Goal: Transaction & Acquisition: Purchase product/service

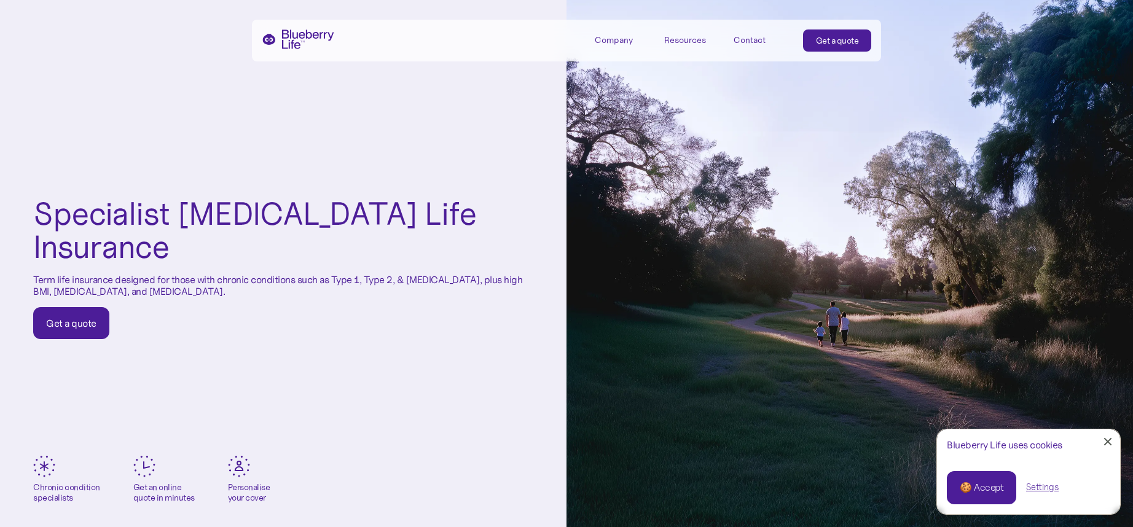
click at [84, 317] on div "Get a quote" at bounding box center [71, 323] width 50 height 12
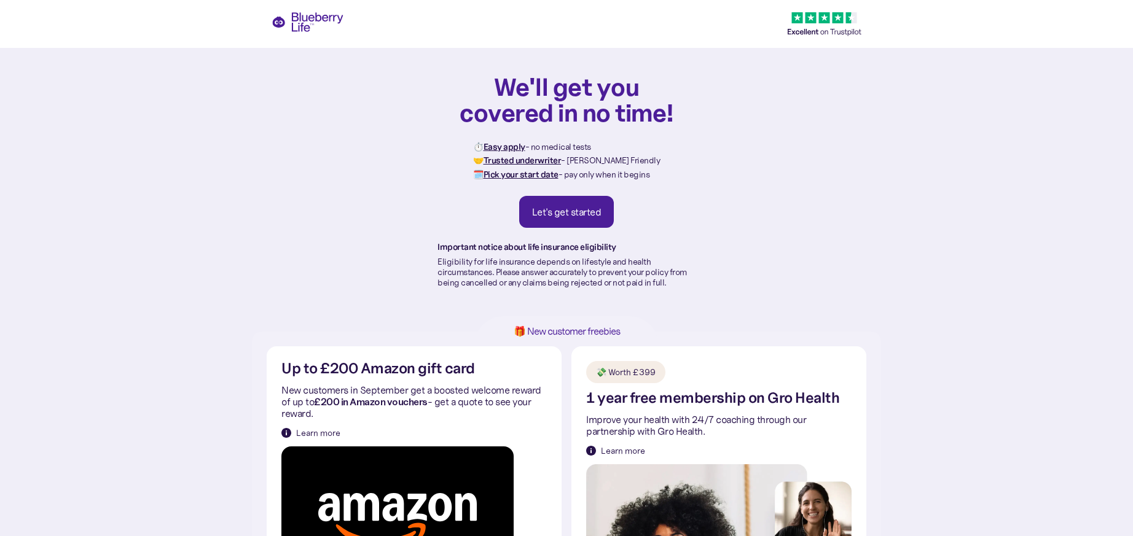
click at [570, 221] on link "Let's get started" at bounding box center [566, 212] width 95 height 32
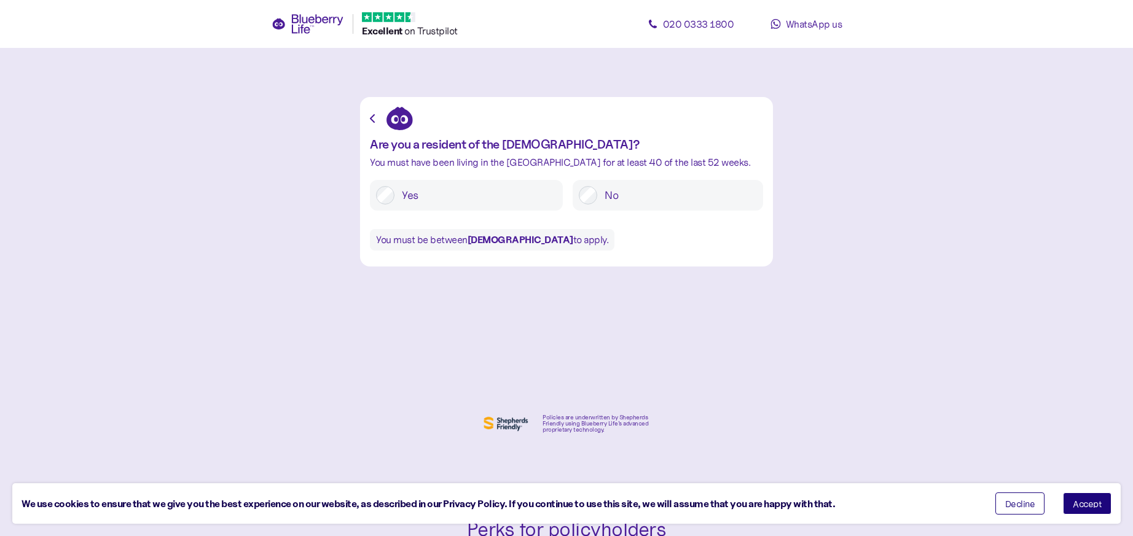
click at [447, 197] on label "Yes" at bounding box center [476, 195] width 162 height 18
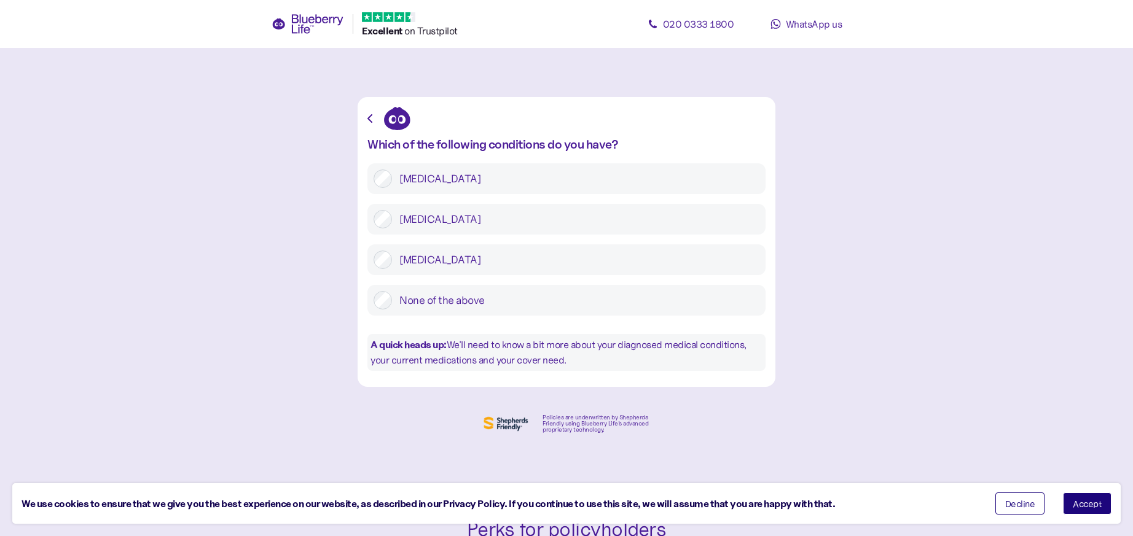
click at [422, 215] on label "[MEDICAL_DATA]" at bounding box center [575, 219] width 367 height 18
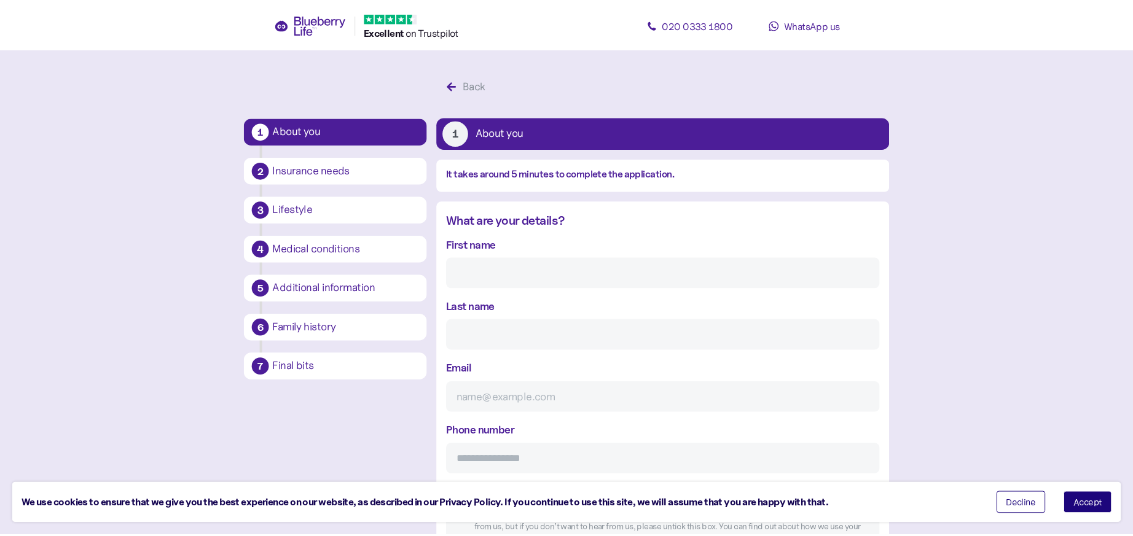
scroll to position [23, 0]
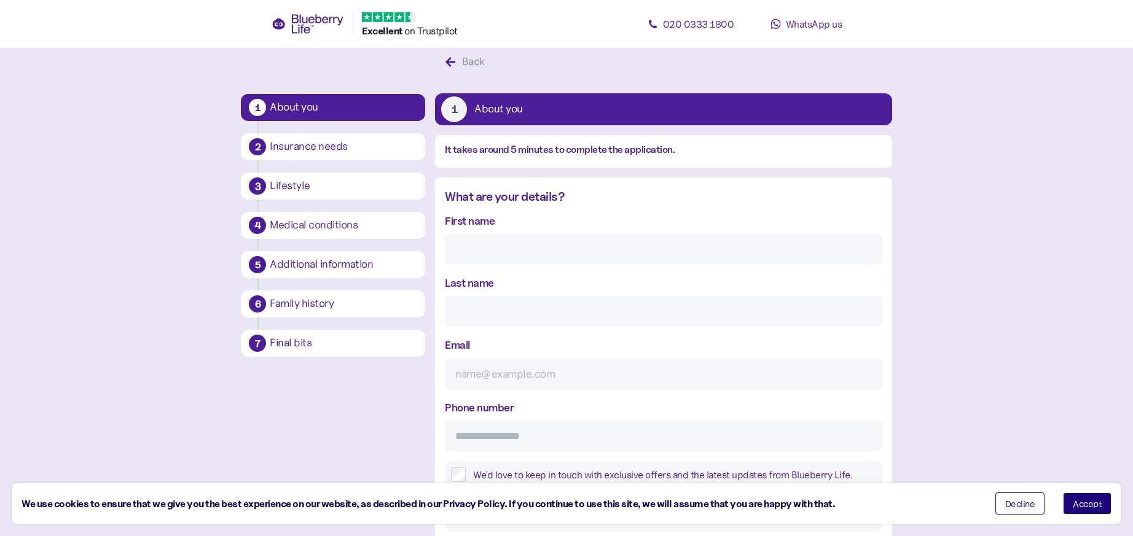
click at [517, 259] on input "First name" at bounding box center [663, 249] width 437 height 31
type input "[PERSON_NAME]"
click at [560, 372] on input "Email" at bounding box center [663, 374] width 437 height 31
type input "[EMAIL_ADDRESS][DOMAIN_NAME]"
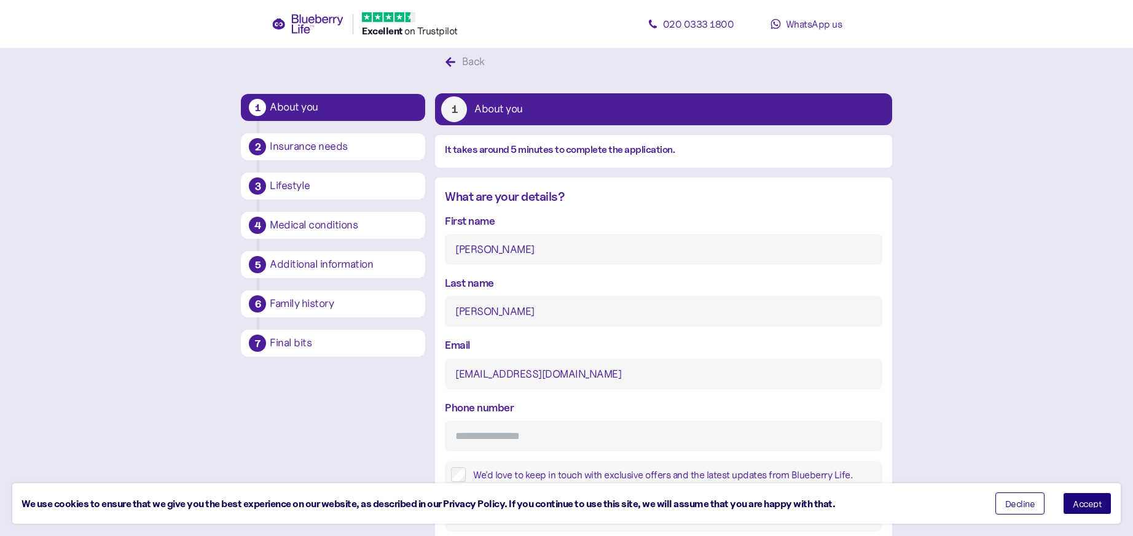
click at [541, 441] on input "Phone number" at bounding box center [663, 436] width 437 height 31
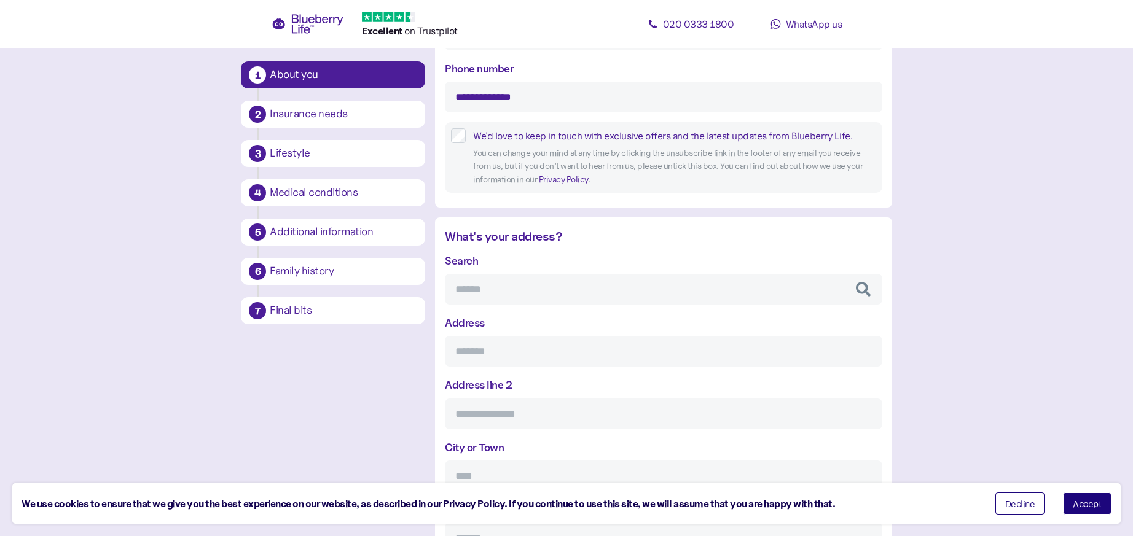
scroll to position [363, 0]
type input "**********"
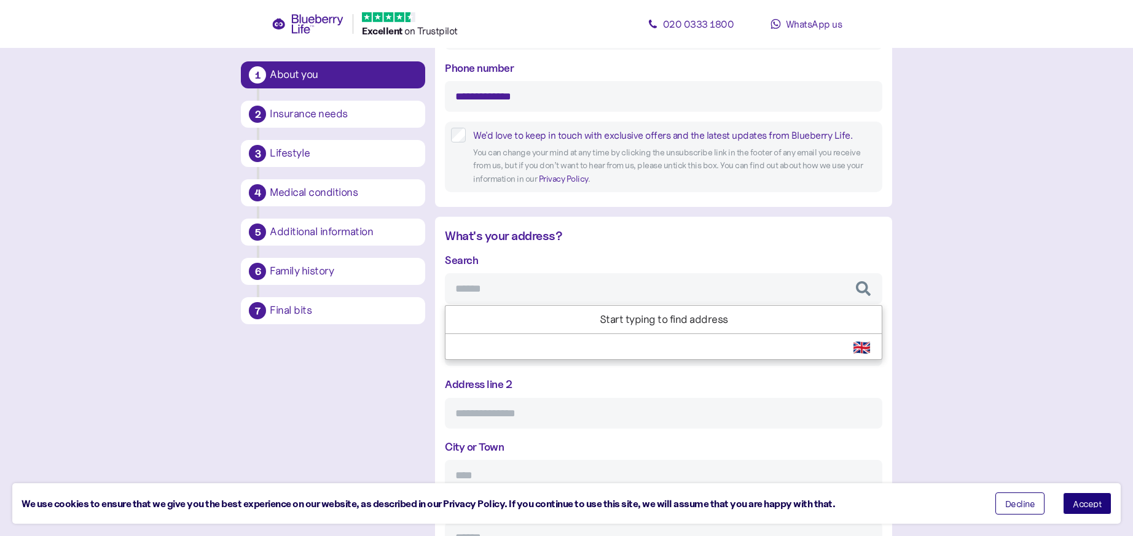
click at [532, 292] on input "Search" at bounding box center [663, 288] width 437 height 31
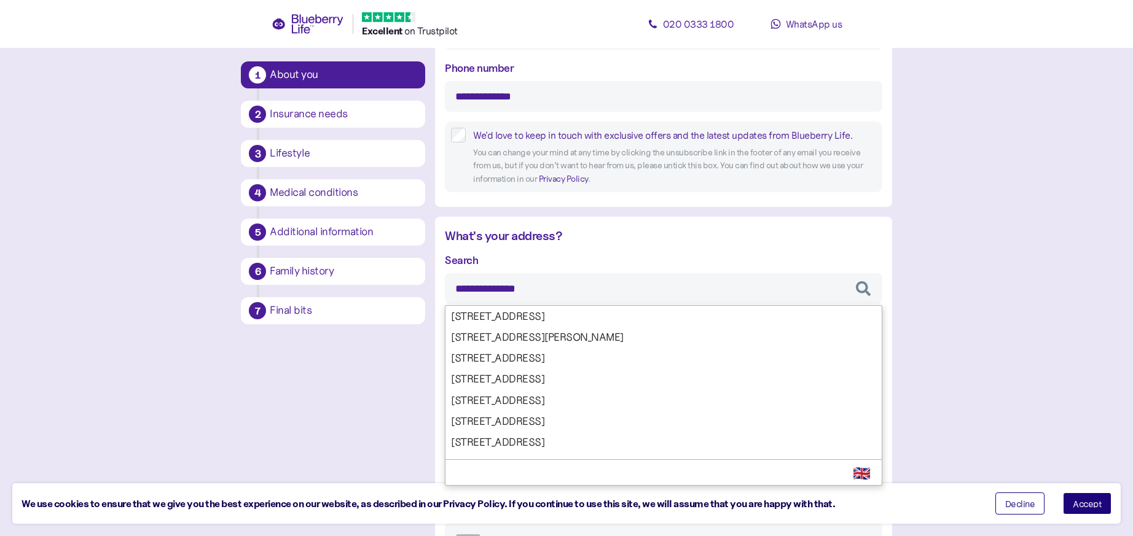
type input "**********"
click at [988, 360] on main "**********" at bounding box center [566, 491] width 1133 height 1708
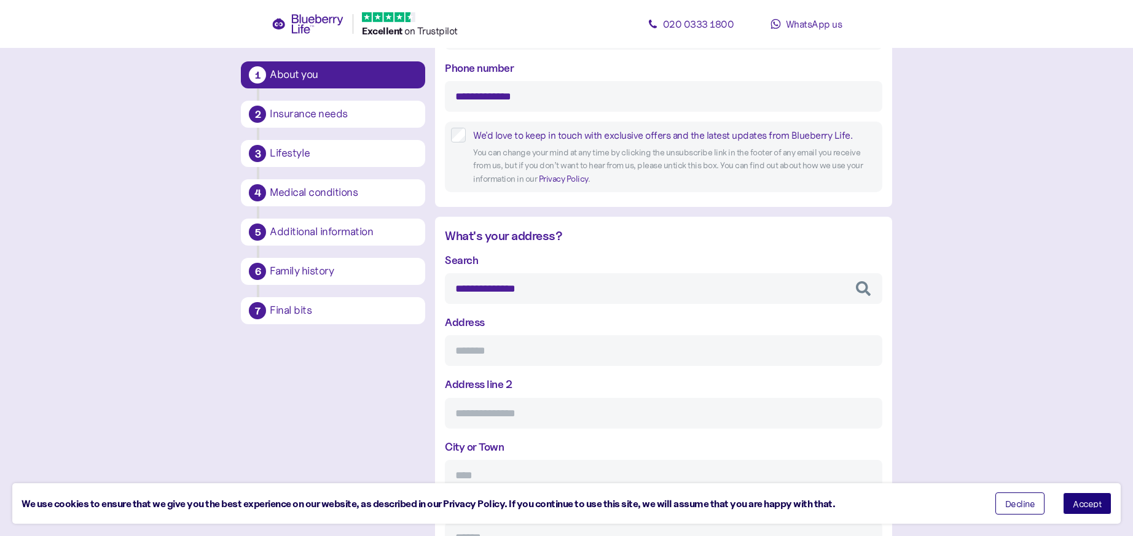
click at [524, 352] on input "Address" at bounding box center [663, 351] width 437 height 31
type input "**********"
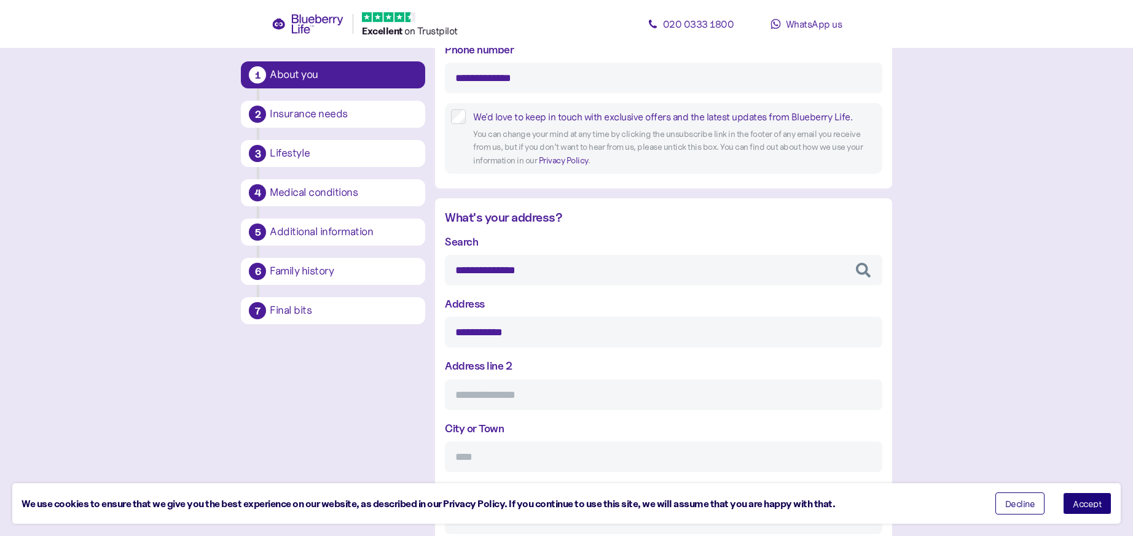
scroll to position [396, 0]
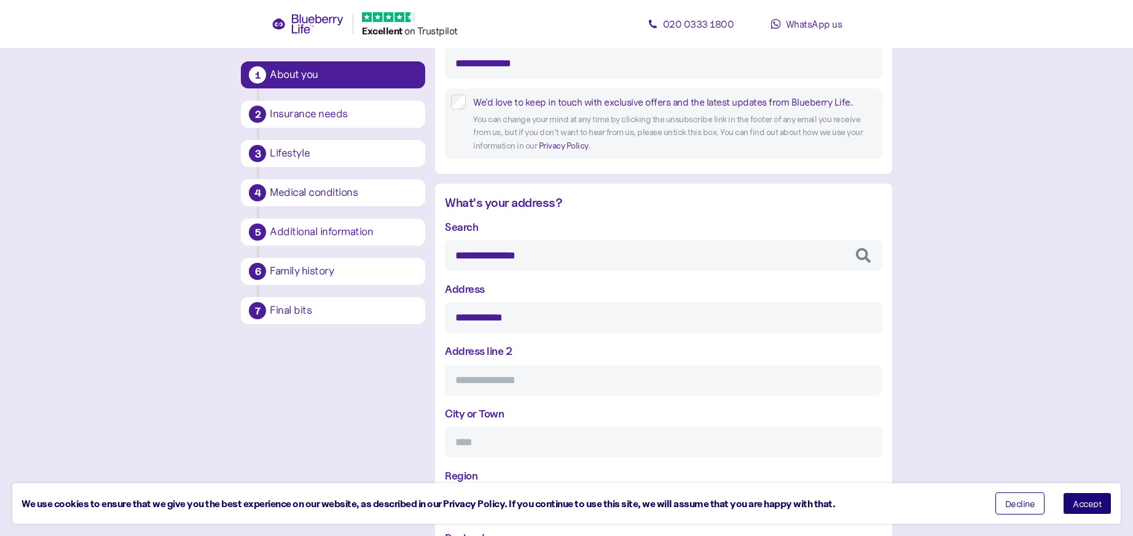
click at [530, 322] on input "**********" at bounding box center [663, 317] width 437 height 31
click at [503, 451] on input "City or Town" at bounding box center [663, 442] width 437 height 31
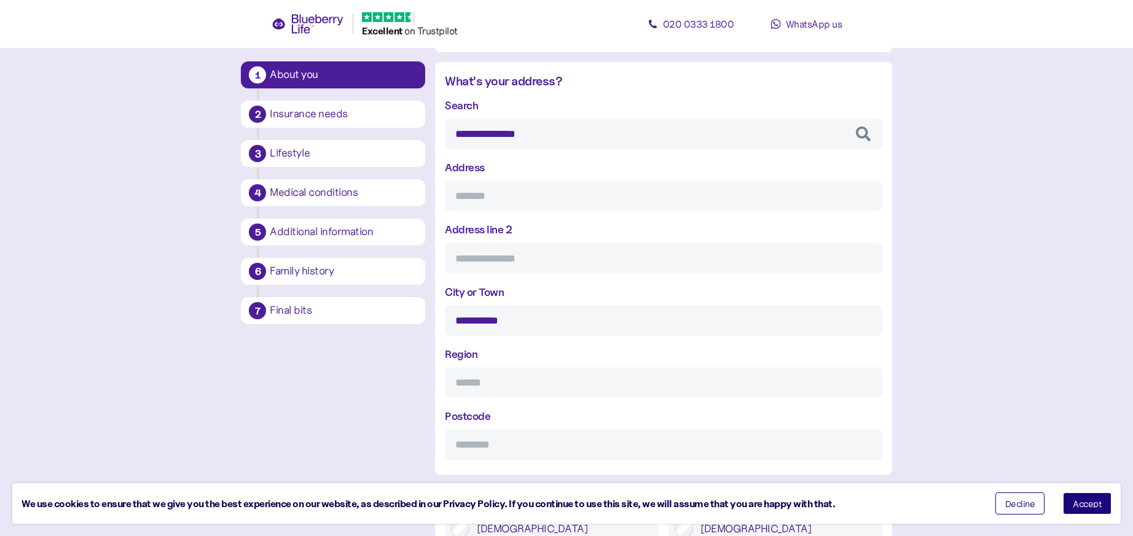
scroll to position [536, 0]
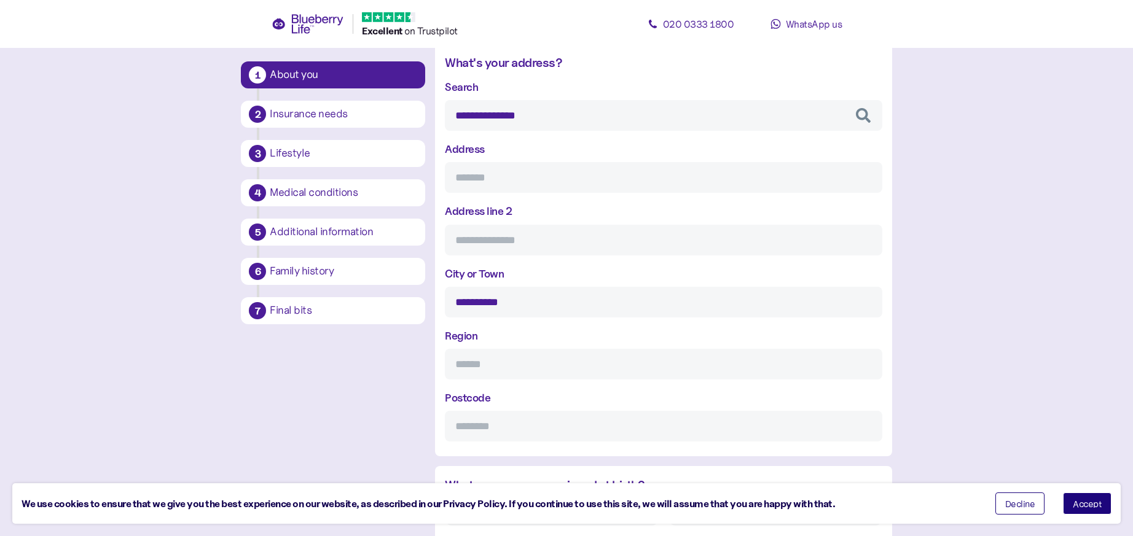
type input "**********"
click at [482, 372] on input "Region" at bounding box center [663, 364] width 437 height 31
click at [520, 363] on input "********" at bounding box center [663, 364] width 437 height 31
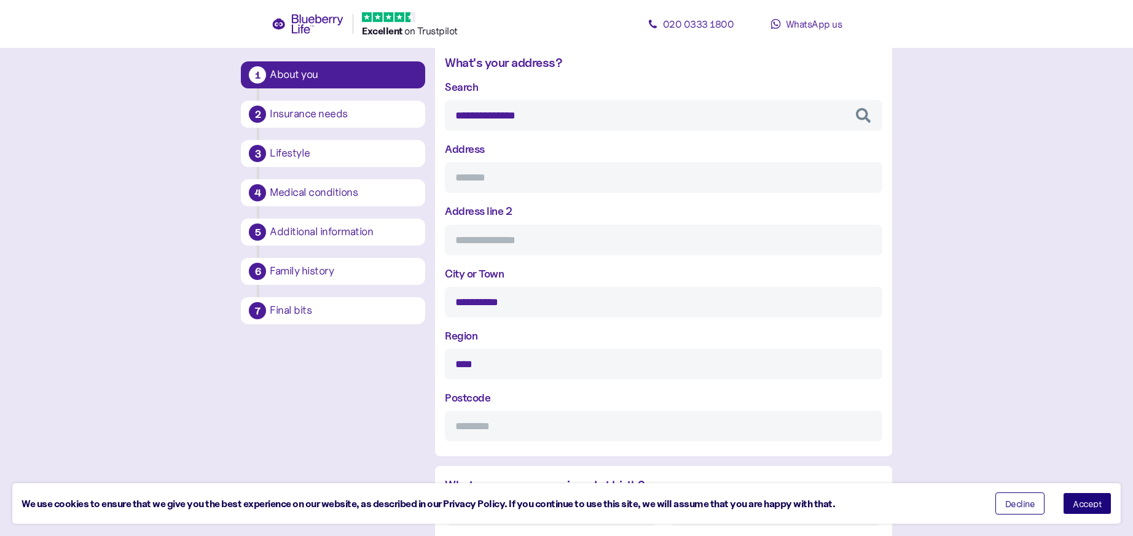
type input "****"
click at [490, 423] on input "Postcode" at bounding box center [663, 426] width 437 height 31
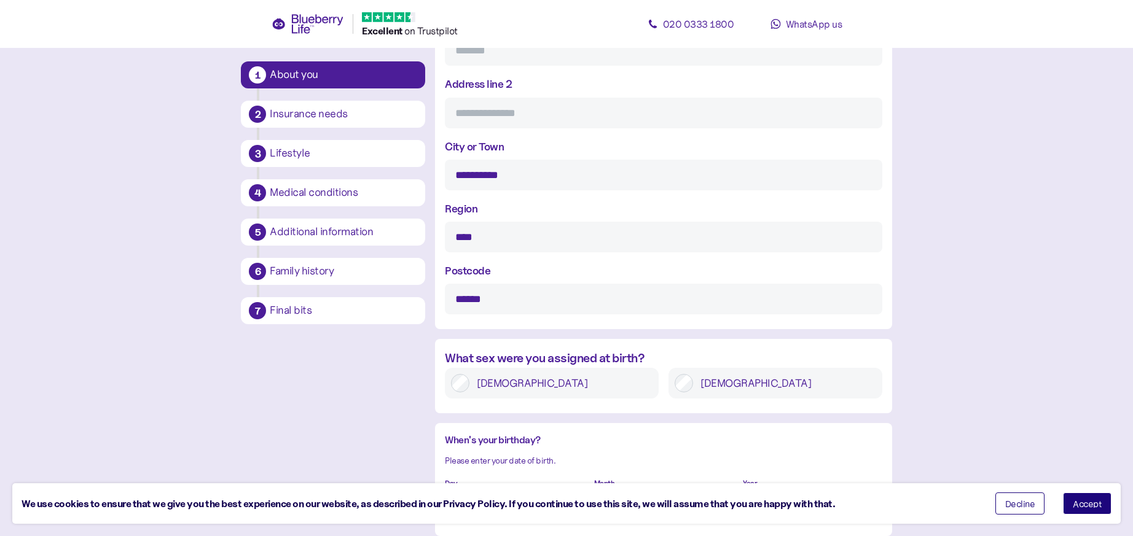
scroll to position [722, 0]
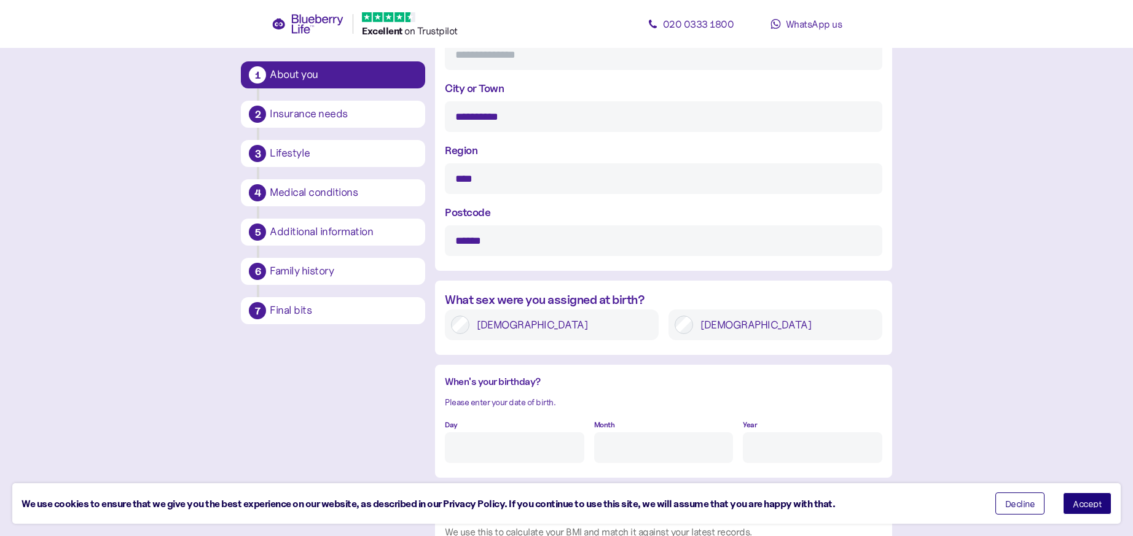
type input "******"
click at [512, 444] on input "Day" at bounding box center [514, 448] width 139 height 31
type input "16"
type input "3"
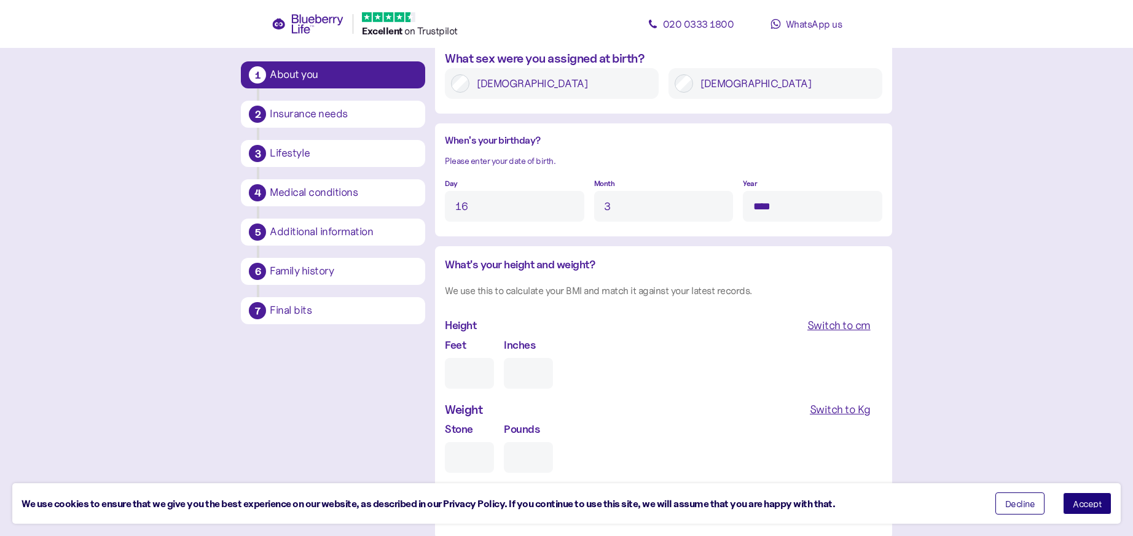
scroll to position [1035, 0]
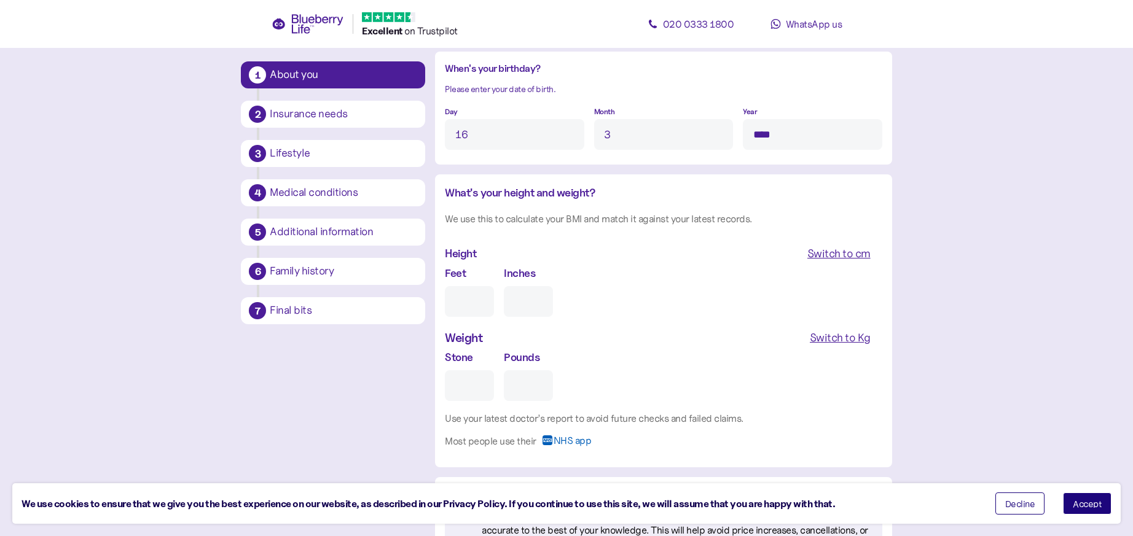
type input "****"
click at [466, 300] on input "Feet" at bounding box center [469, 301] width 49 height 31
type input "5"
type input "0"
type input "5"
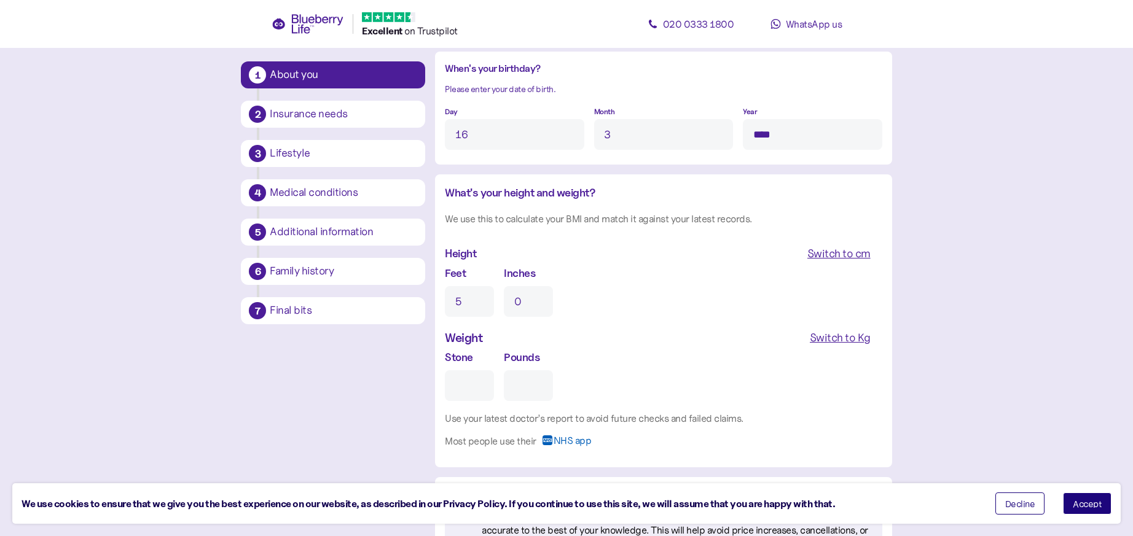
click at [523, 296] on input "0" at bounding box center [528, 301] width 49 height 31
type input "0"
type input "11"
click at [489, 388] on input "Stone" at bounding box center [469, 386] width 49 height 31
type input "1"
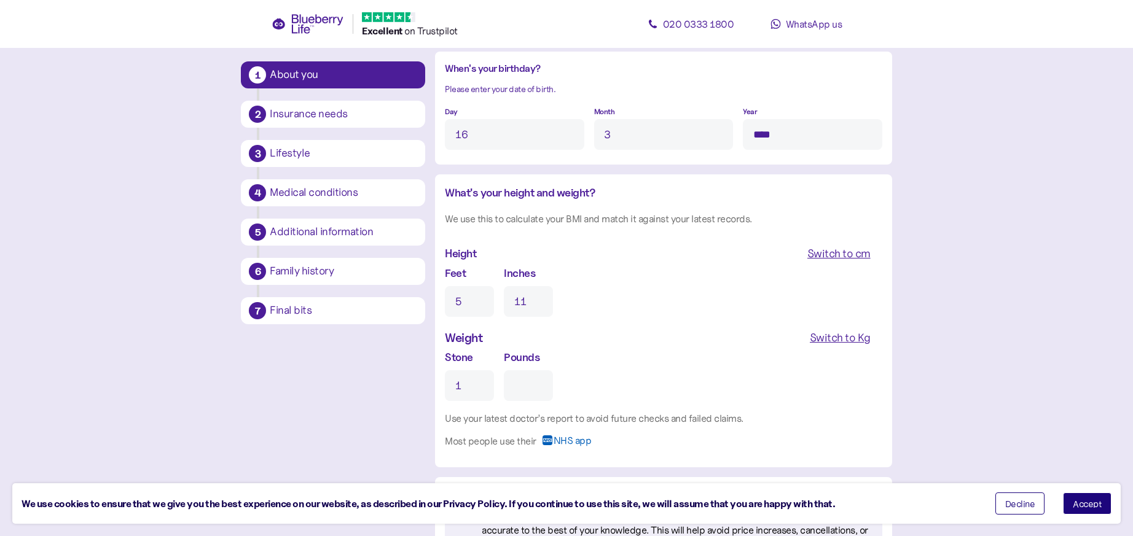
type input "0"
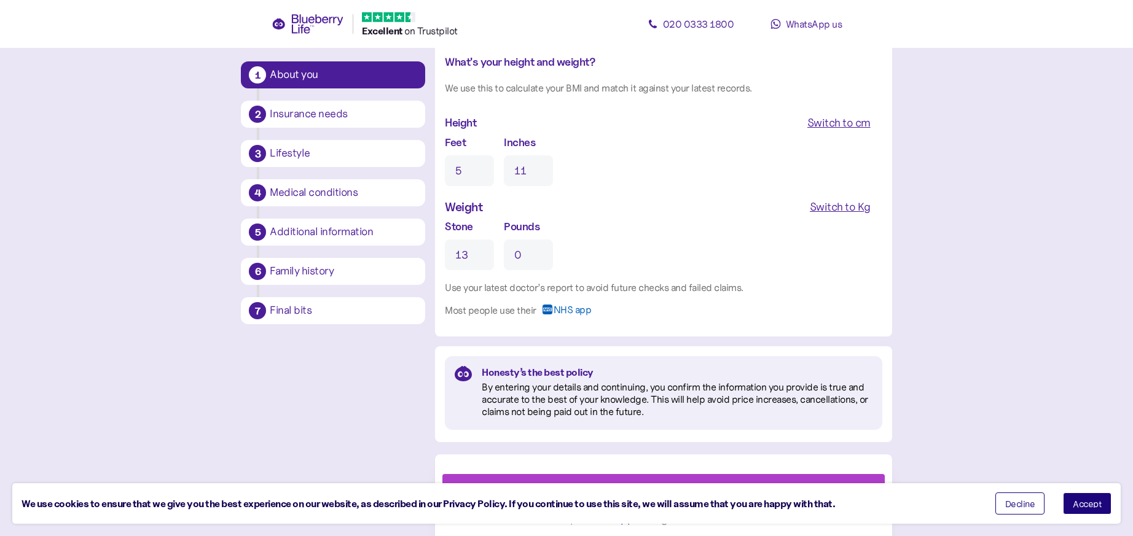
scroll to position [1171, 0]
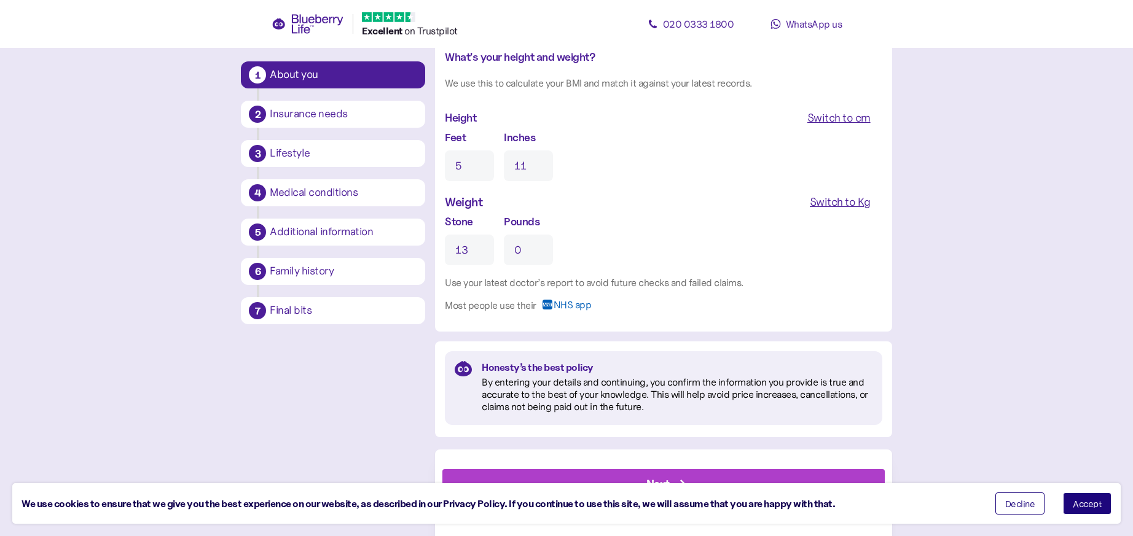
type input "13"
click at [1087, 501] on span "Accept" at bounding box center [1087, 504] width 29 height 9
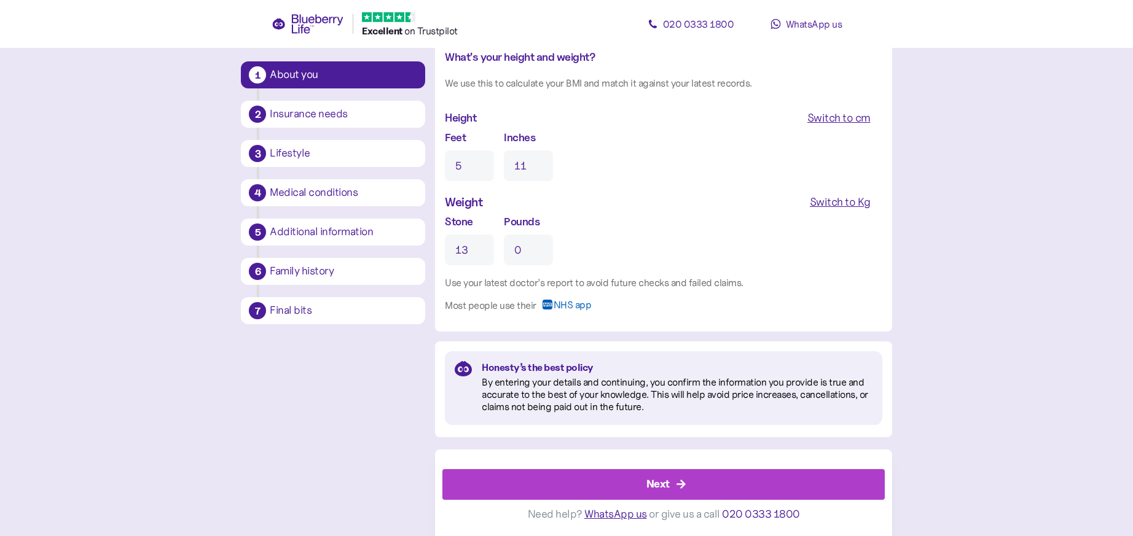
click at [777, 481] on div "Next" at bounding box center [666, 484] width 414 height 29
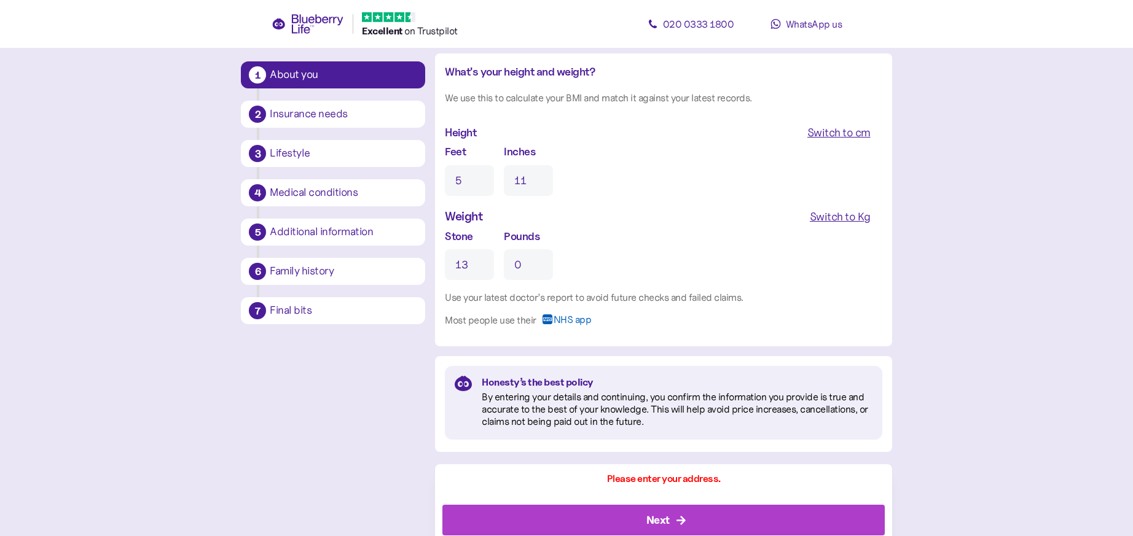
scroll to position [1186, 0]
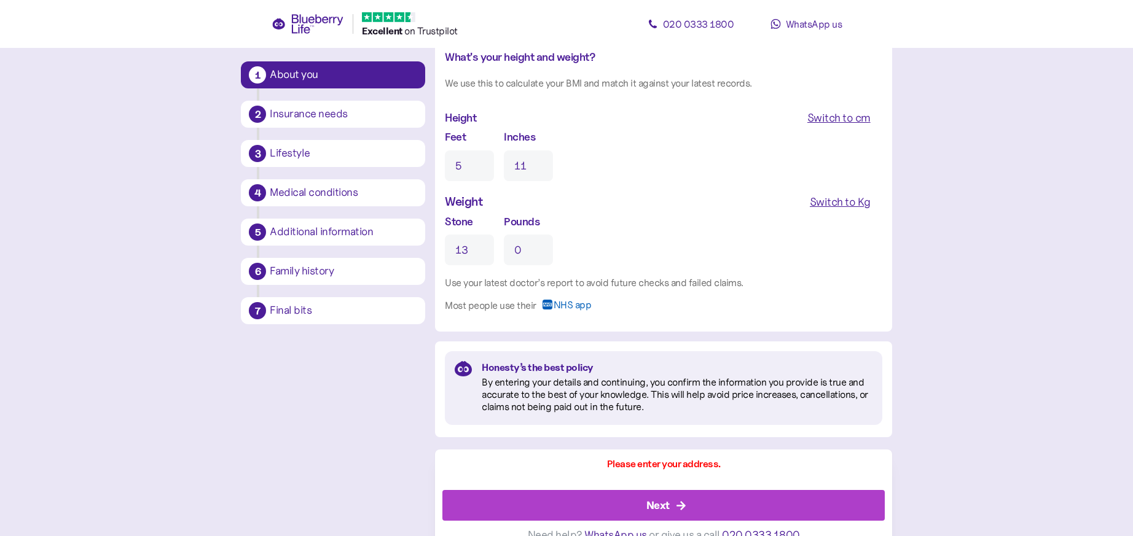
click at [688, 508] on div "Next" at bounding box center [666, 505] width 414 height 29
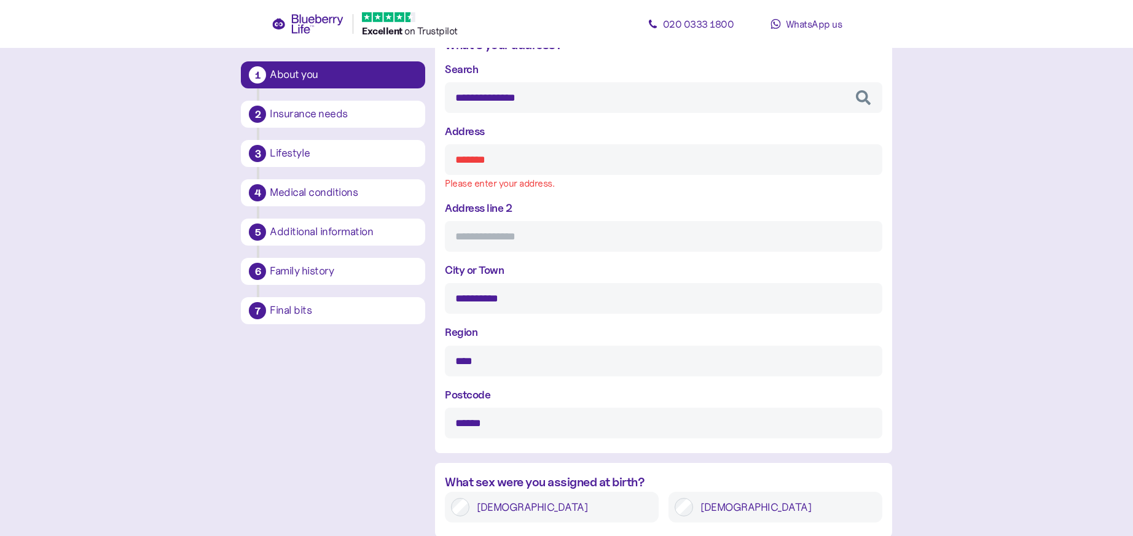
scroll to position [548, 0]
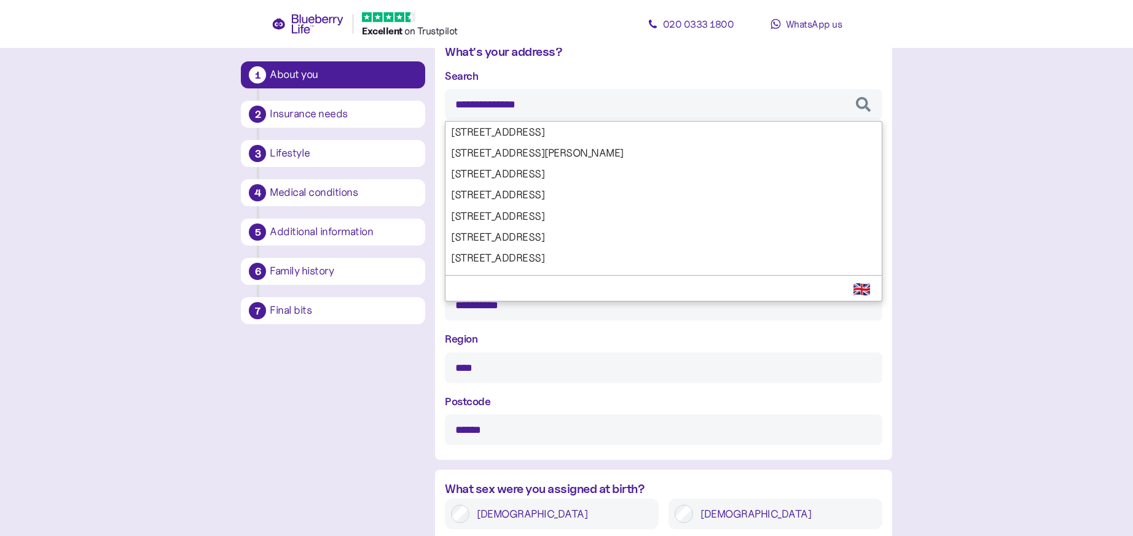
drag, startPoint x: 532, startPoint y: 106, endPoint x: 472, endPoint y: 109, distance: 59.7
click at [472, 109] on input "**********" at bounding box center [663, 104] width 437 height 31
type input "**"
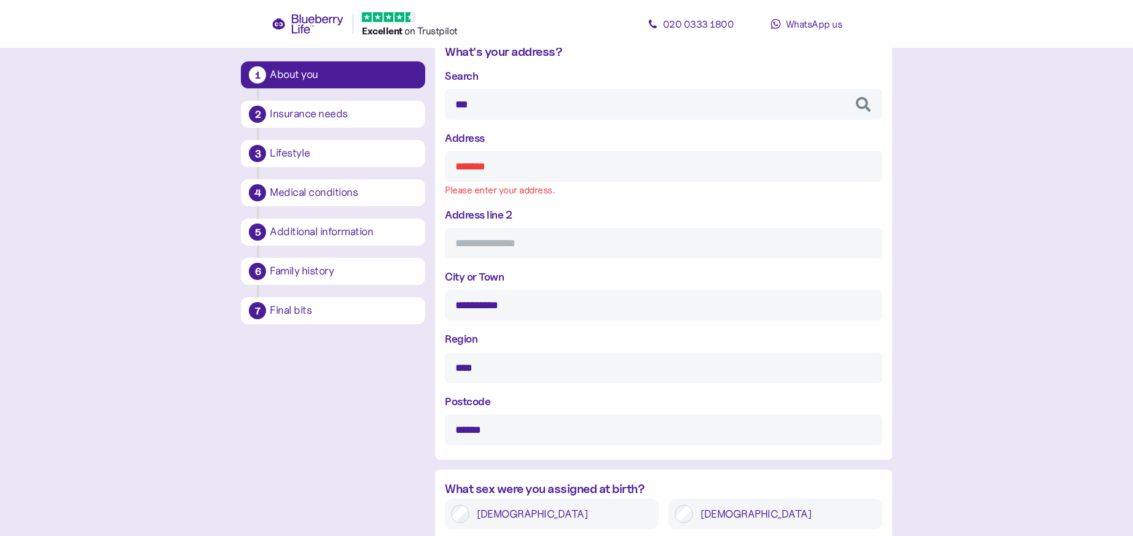
drag, startPoint x: 943, startPoint y: 186, endPoint x: 815, endPoint y: 194, distance: 128.0
click at [943, 186] on main "**********" at bounding box center [566, 324] width 1133 height 1744
click at [554, 175] on input "Address" at bounding box center [663, 166] width 437 height 31
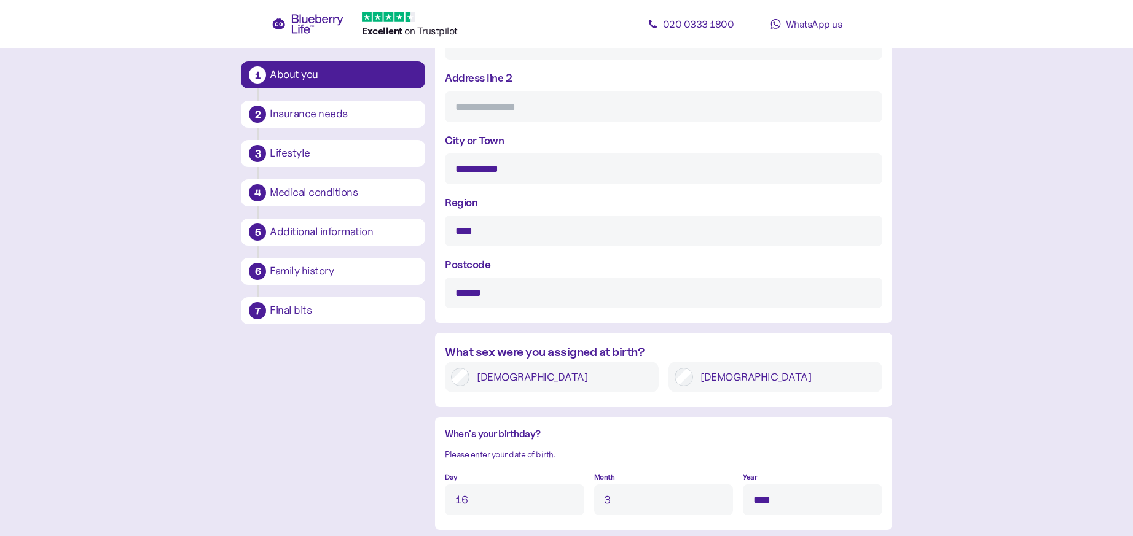
scroll to position [1171, 0]
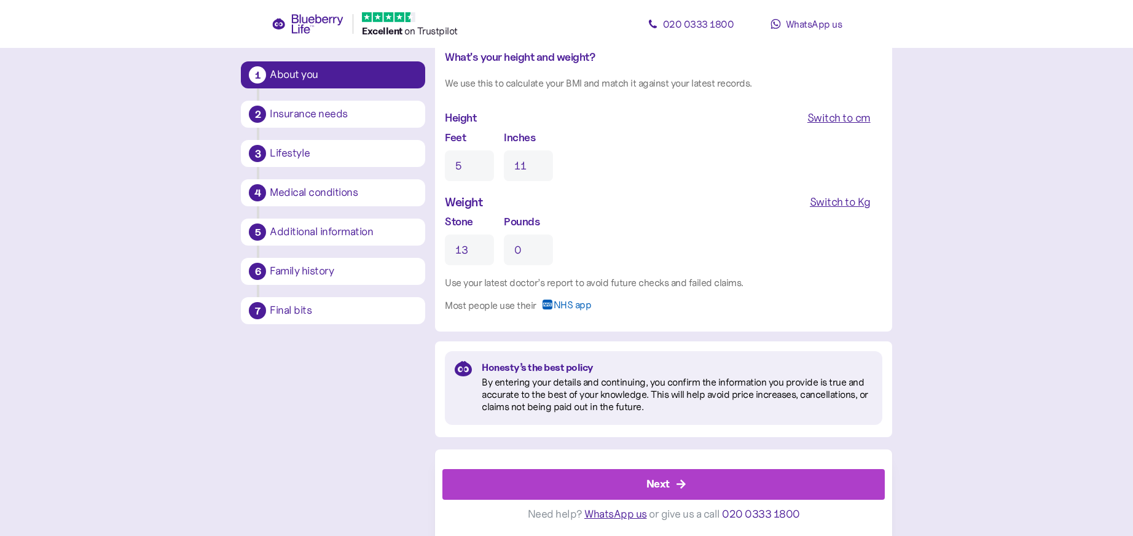
type input "**********"
click at [726, 482] on div "Next" at bounding box center [666, 484] width 414 height 29
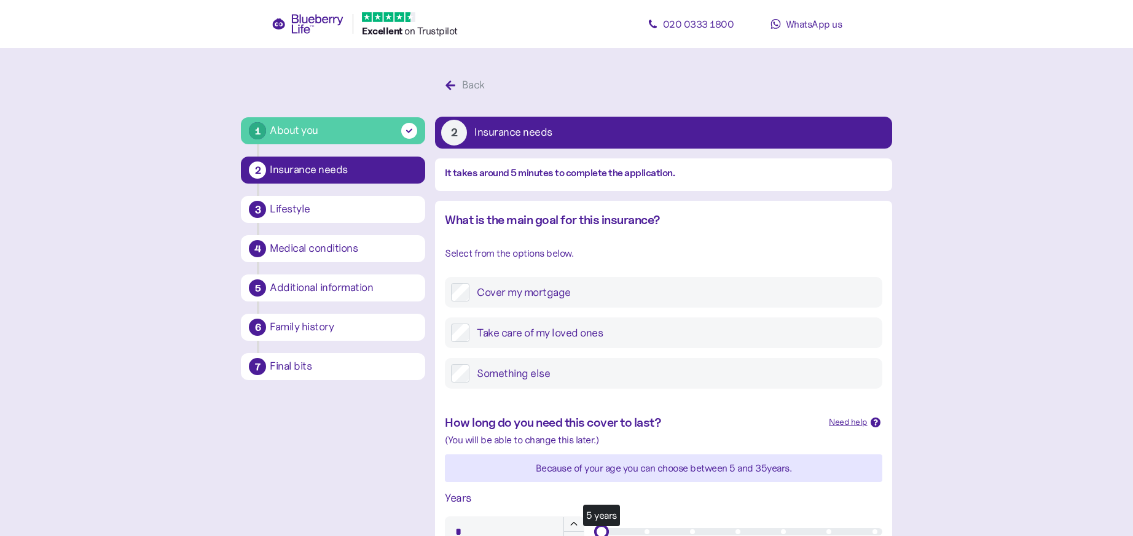
click at [475, 340] on label "Take care of my loved ones" at bounding box center [673, 333] width 406 height 18
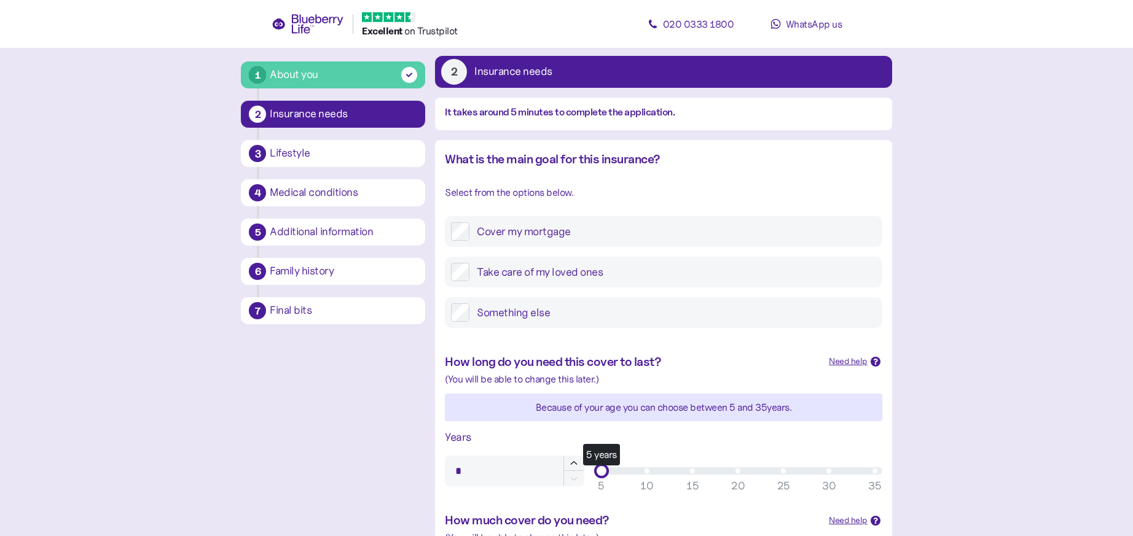
scroll to position [134, 0]
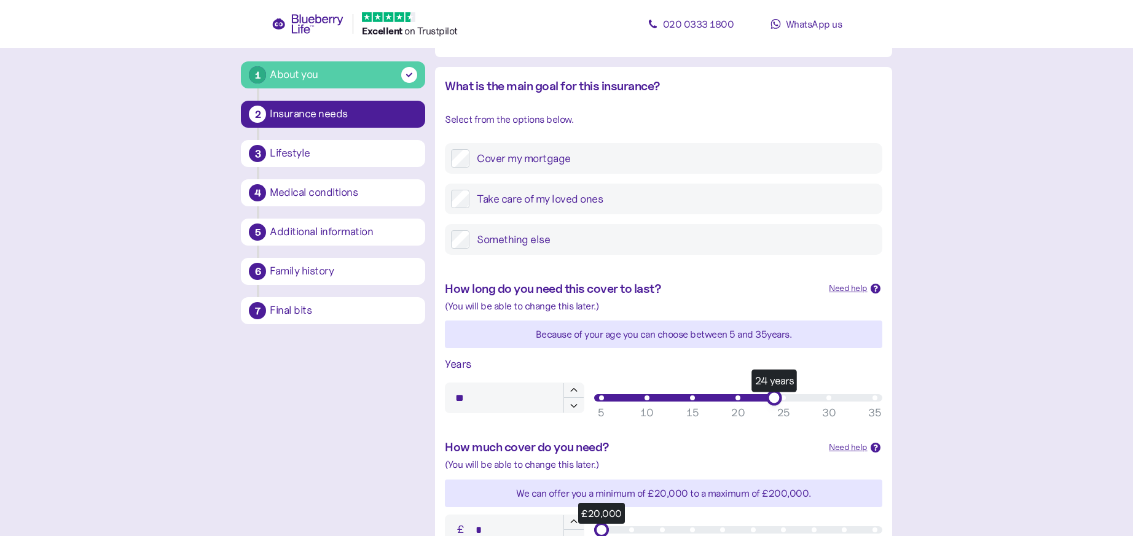
type input "**"
drag, startPoint x: 607, startPoint y: 398, endPoint x: 782, endPoint y: 395, distance: 175.2
click at [782, 395] on div "25 years" at bounding box center [783, 397] width 15 height 15
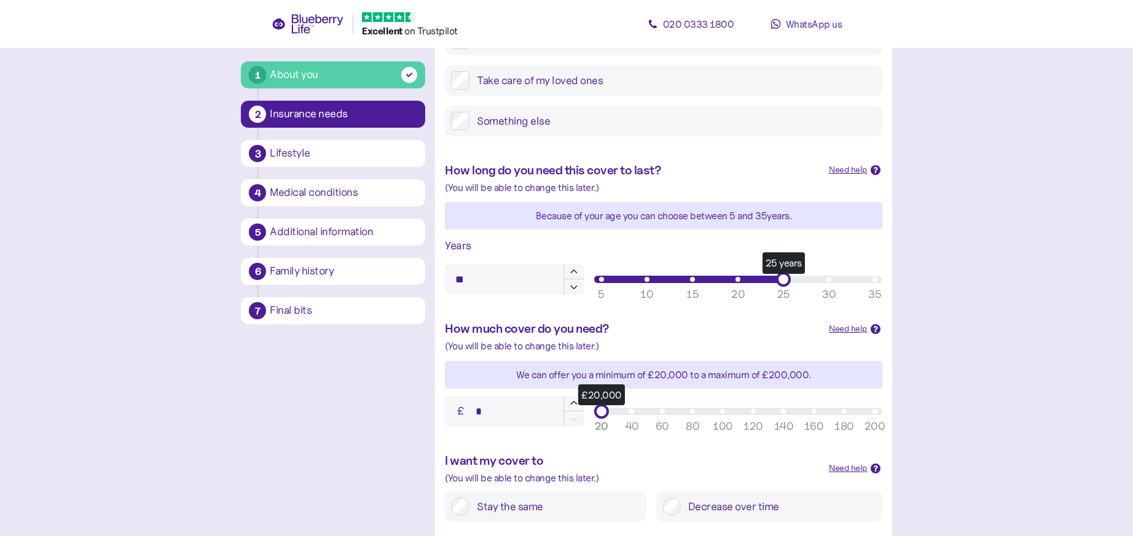
scroll to position [261, 0]
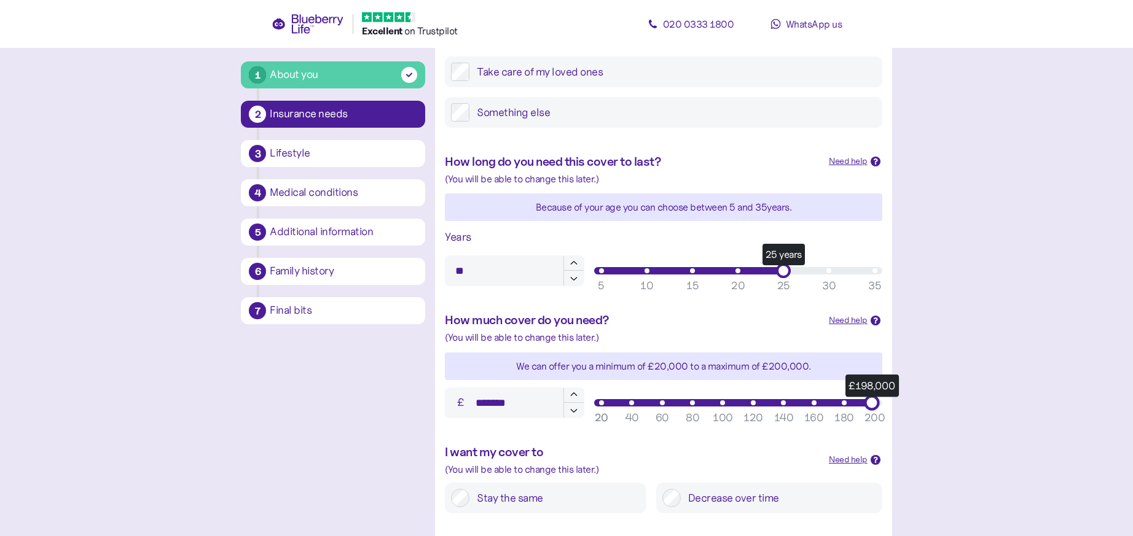
type input "*******"
drag, startPoint x: 603, startPoint y: 405, endPoint x: 880, endPoint y: 410, distance: 276.6
click at [880, 410] on div "£199,000 20 40 60 80 100 120 140 160 180 200 20" at bounding box center [738, 403] width 288 height 15
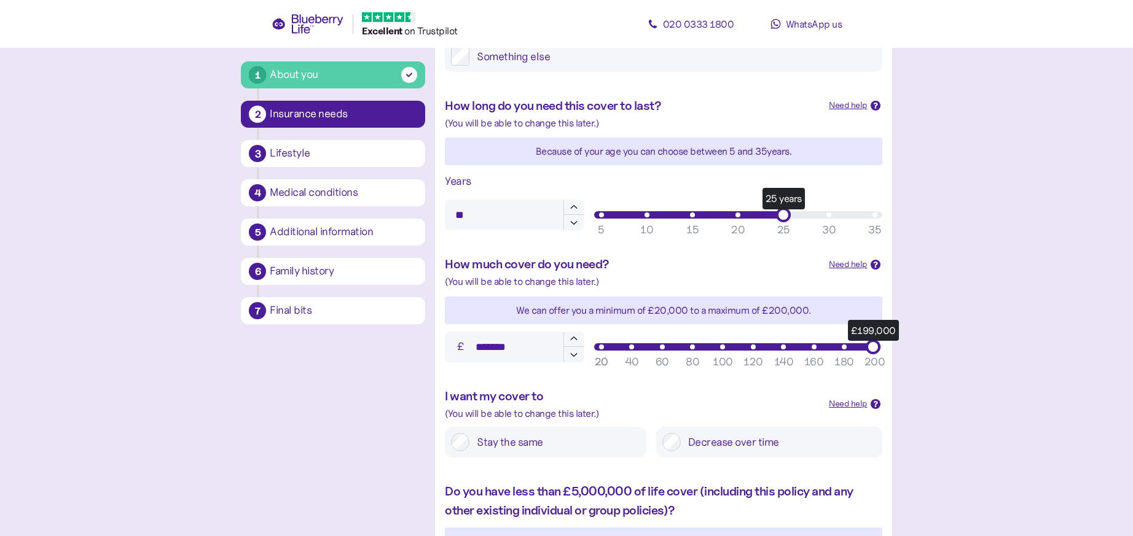
scroll to position [330, 0]
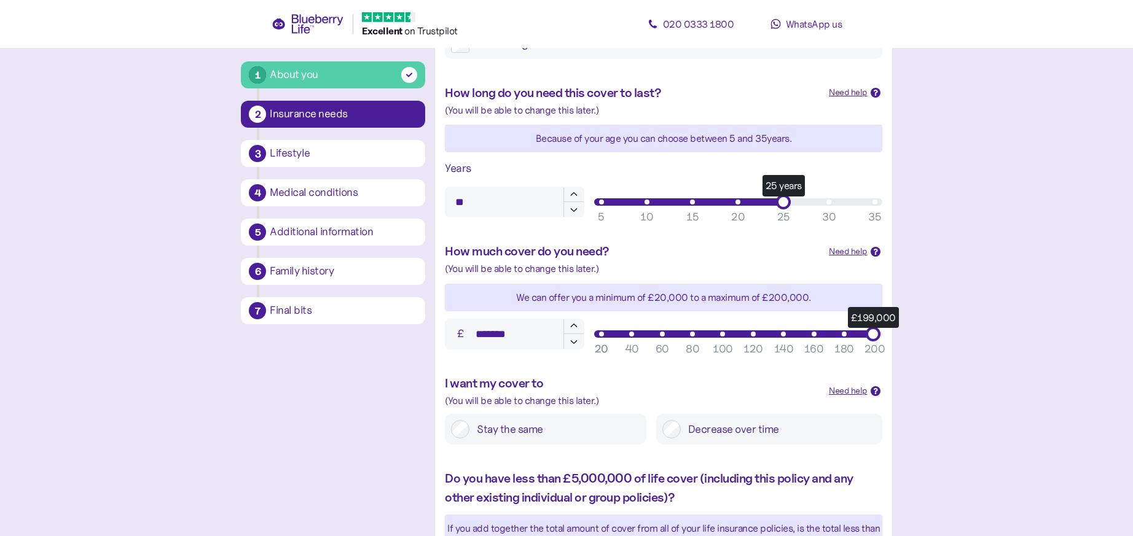
click at [513, 434] on label "Stay the same" at bounding box center [555, 429] width 170 height 18
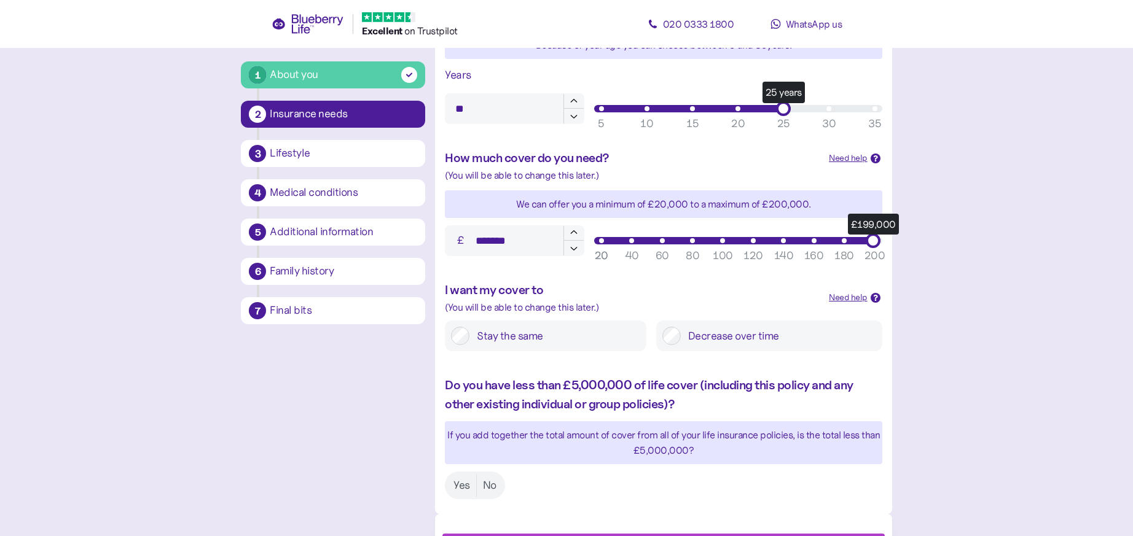
scroll to position [449, 0]
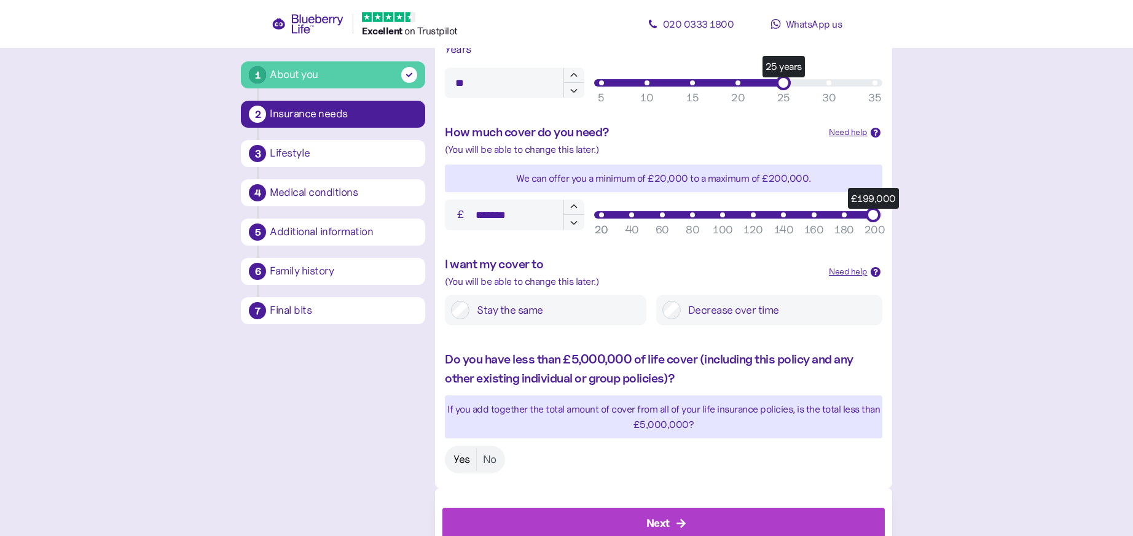
click at [457, 458] on label "Yes" at bounding box center [461, 460] width 29 height 23
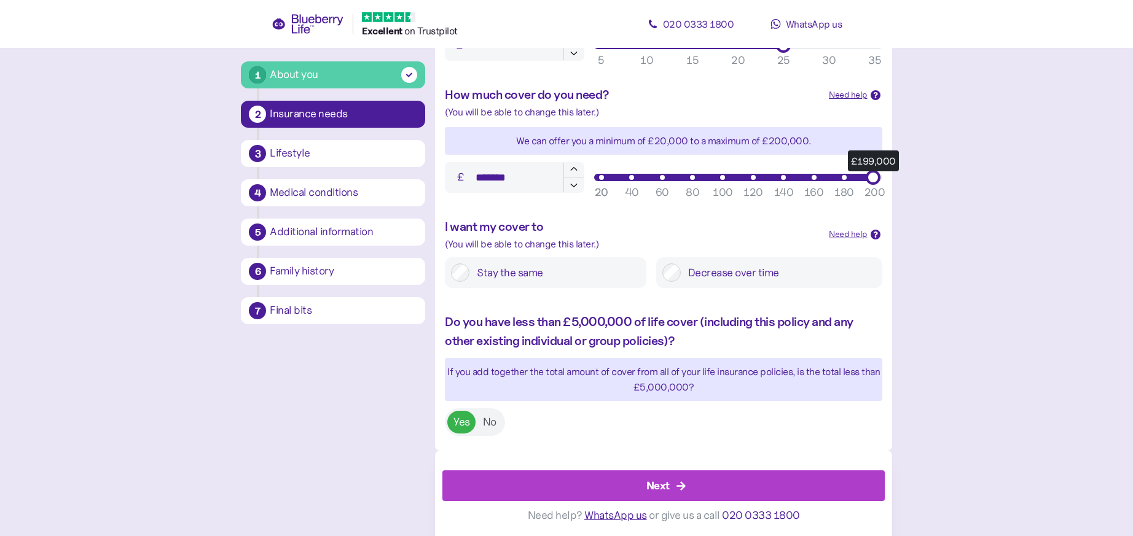
scroll to position [489, 0]
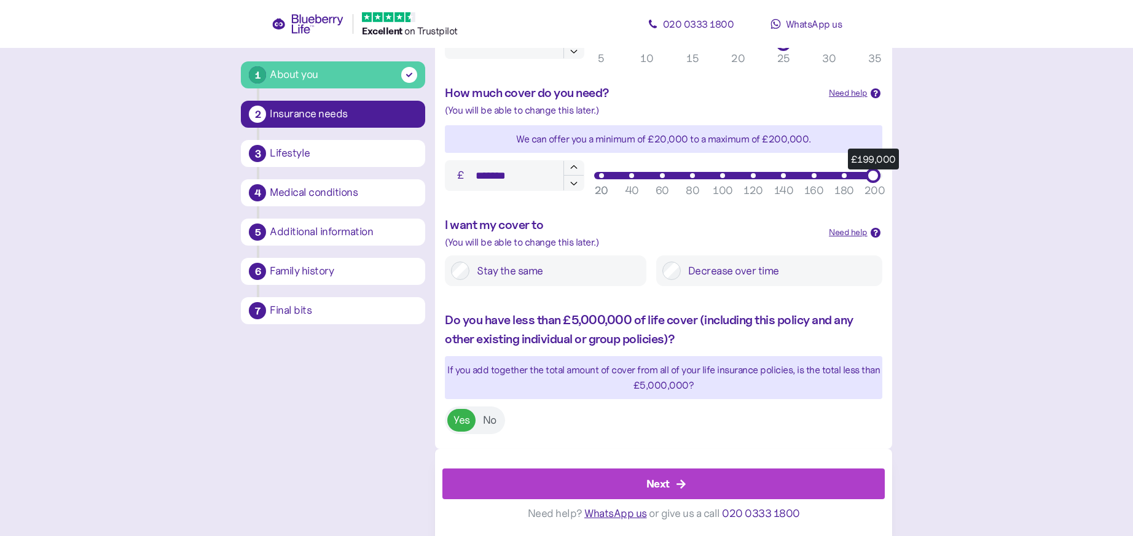
click at [679, 481] on icon "button" at bounding box center [681, 484] width 11 height 11
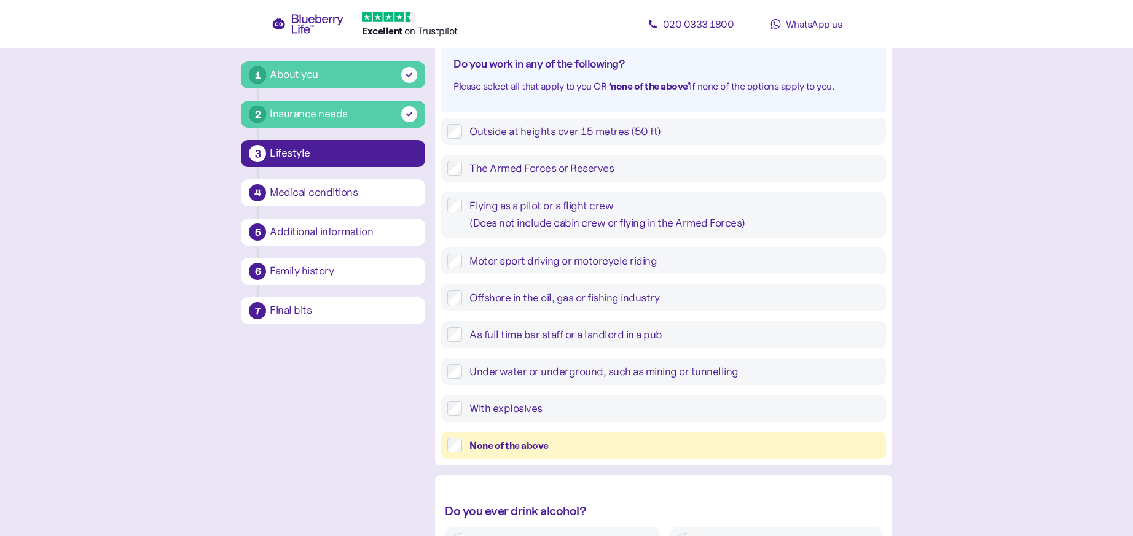
scroll to position [176, 0]
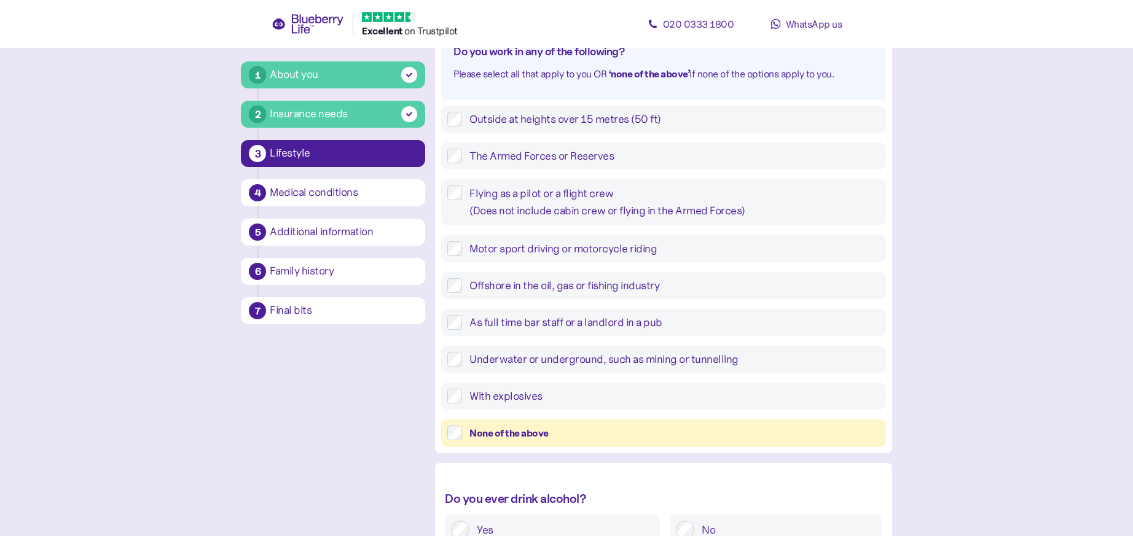
click at [527, 436] on div "None of the above" at bounding box center [675, 433] width 410 height 15
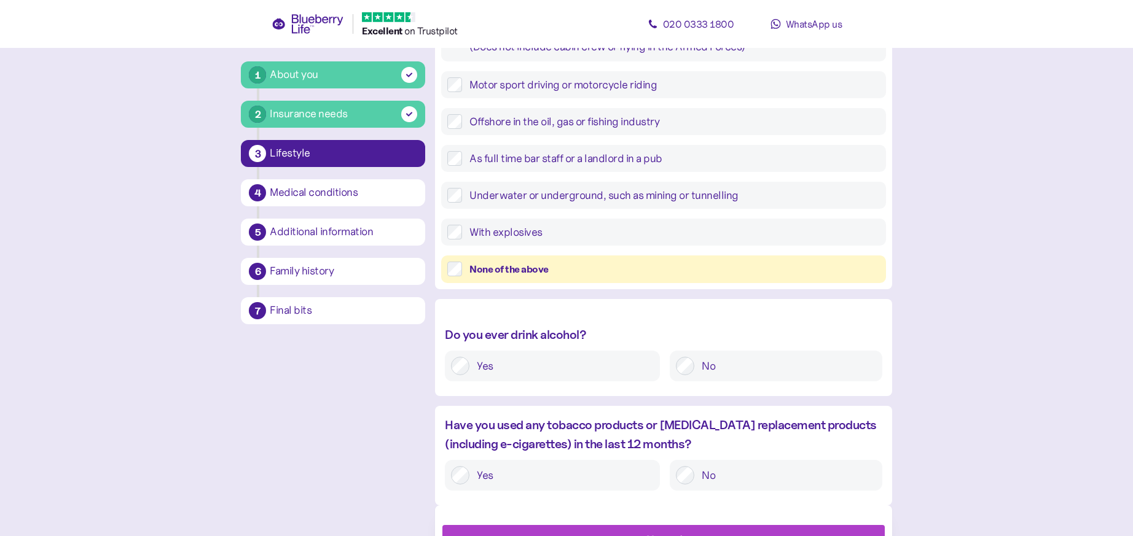
scroll to position [382, 0]
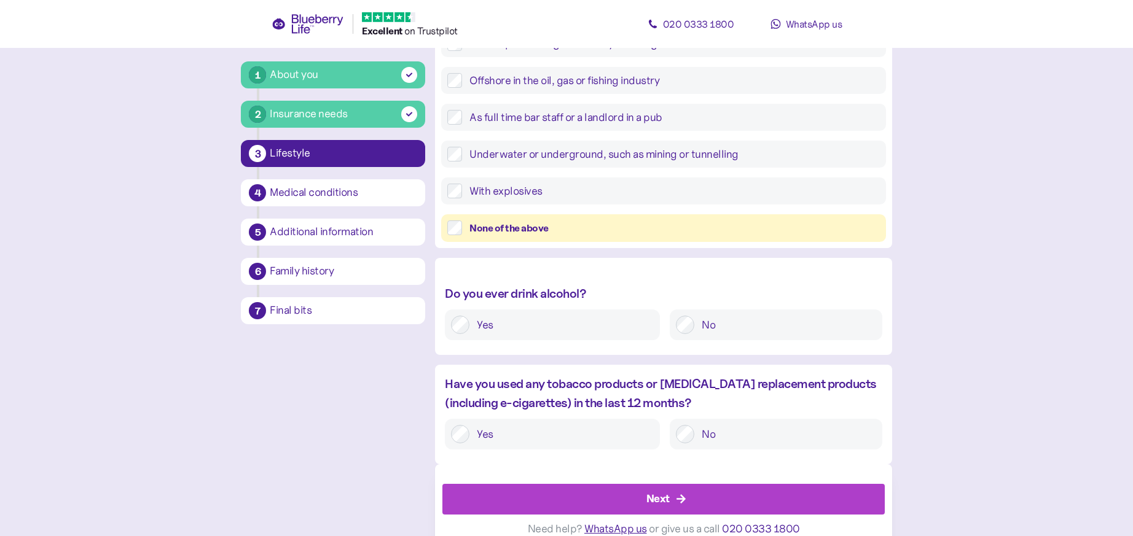
click at [752, 330] on label "No" at bounding box center [784, 325] width 181 height 18
click at [706, 432] on label "No" at bounding box center [784, 434] width 181 height 18
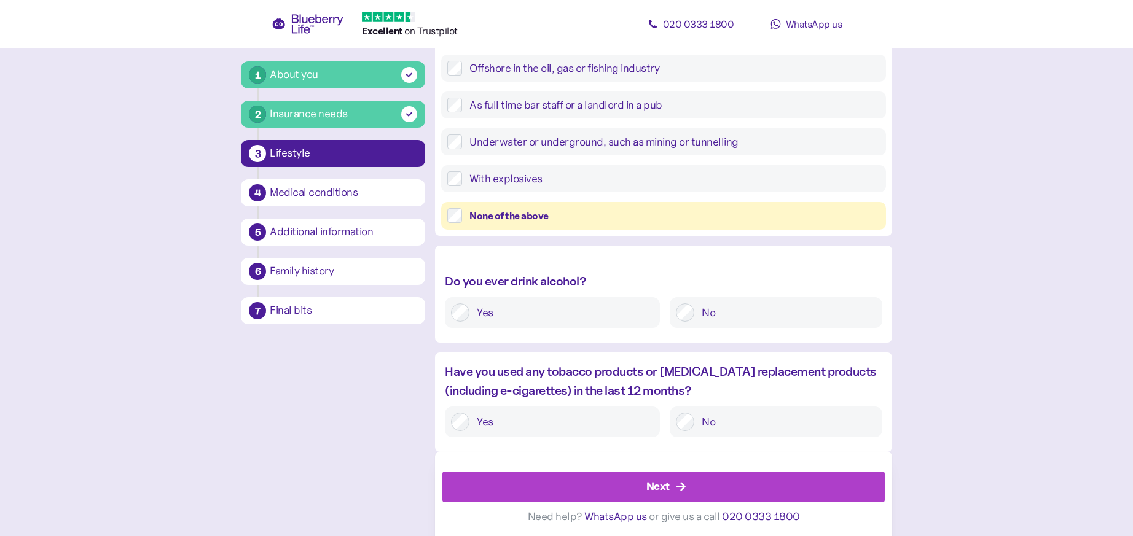
scroll to position [396, 0]
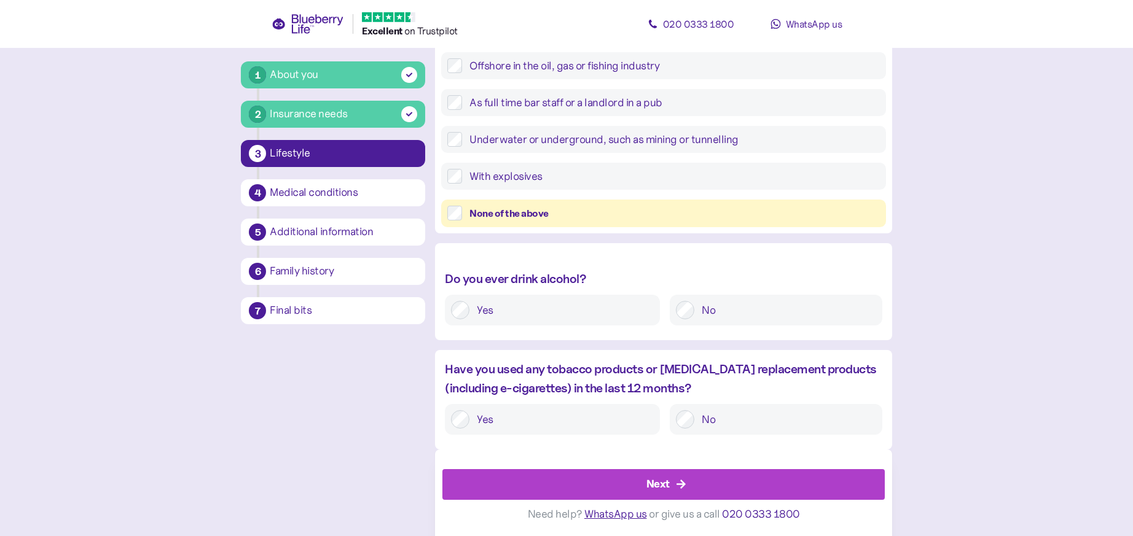
click at [676, 484] on icon "button" at bounding box center [681, 484] width 11 height 11
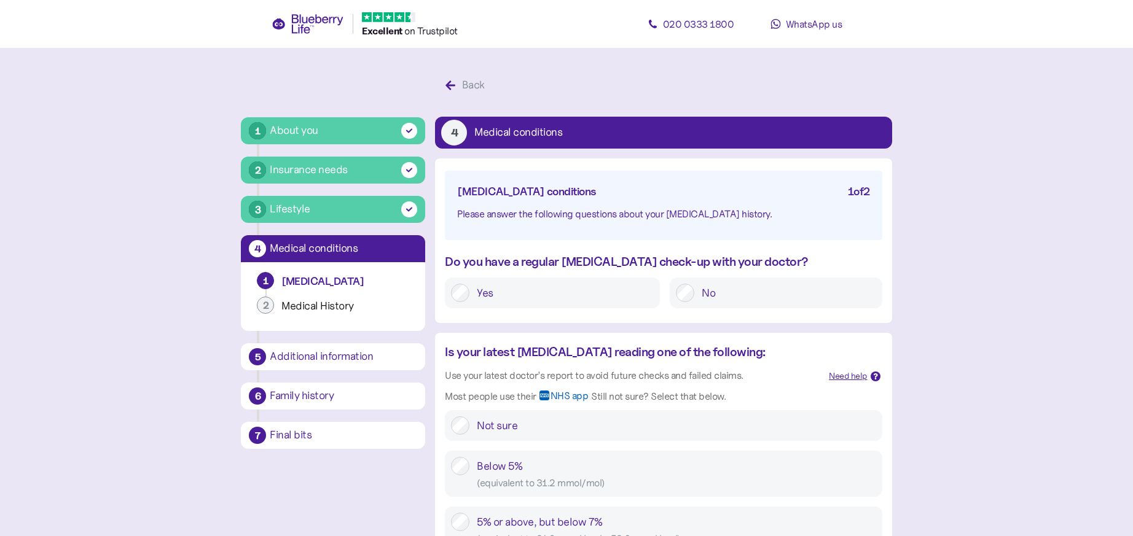
click at [589, 286] on label "Yes" at bounding box center [562, 293] width 184 height 18
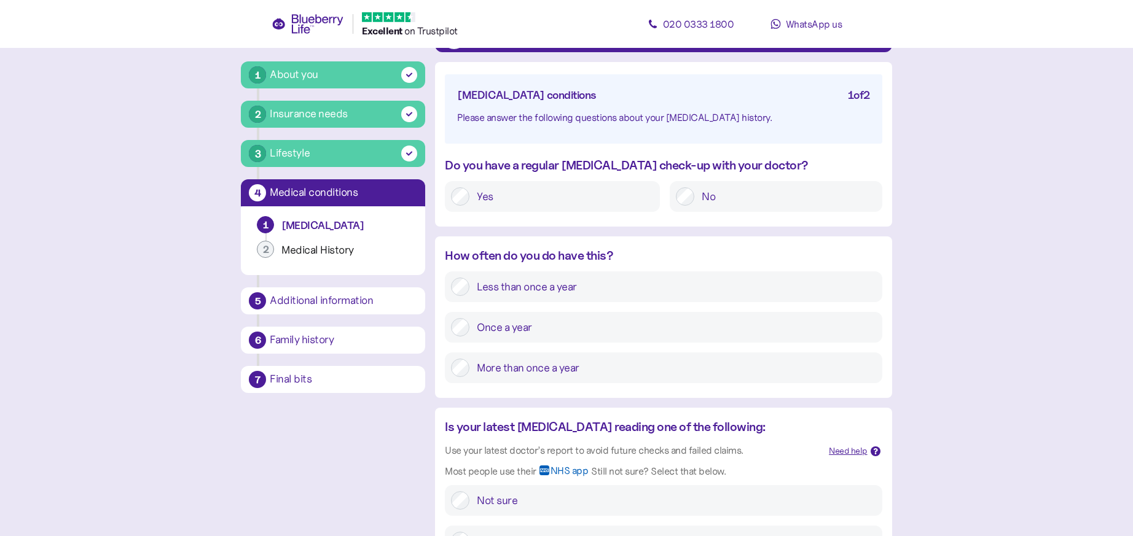
scroll to position [106, 0]
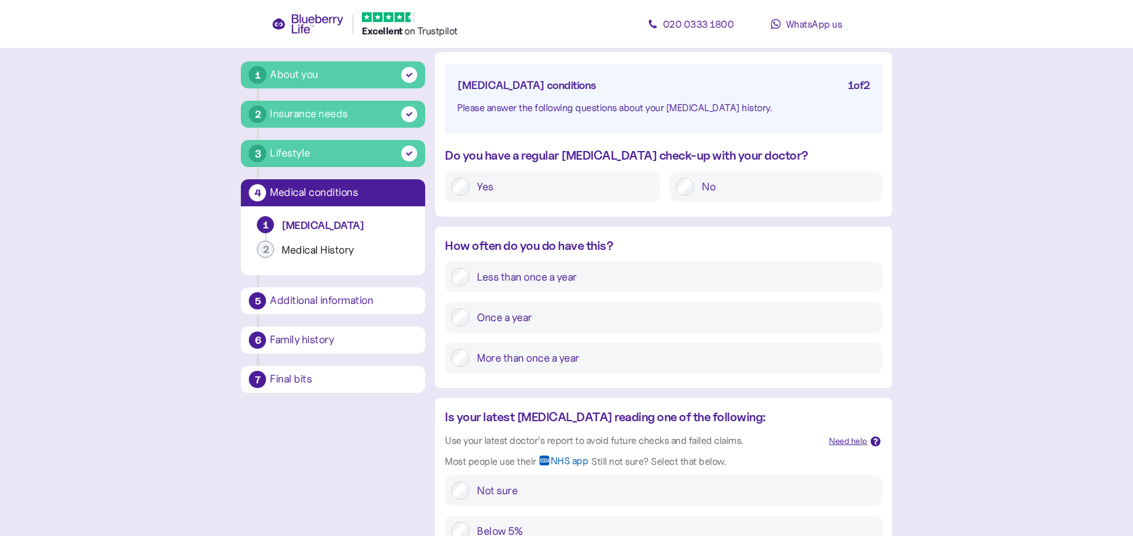
click at [597, 361] on label "More than once a year" at bounding box center [673, 358] width 406 height 18
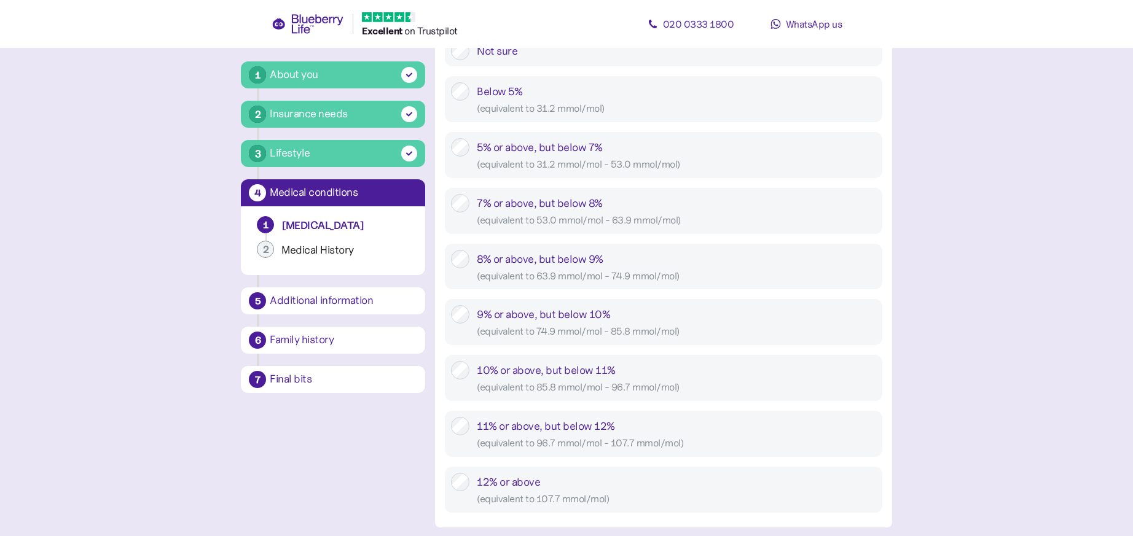
scroll to position [540, 0]
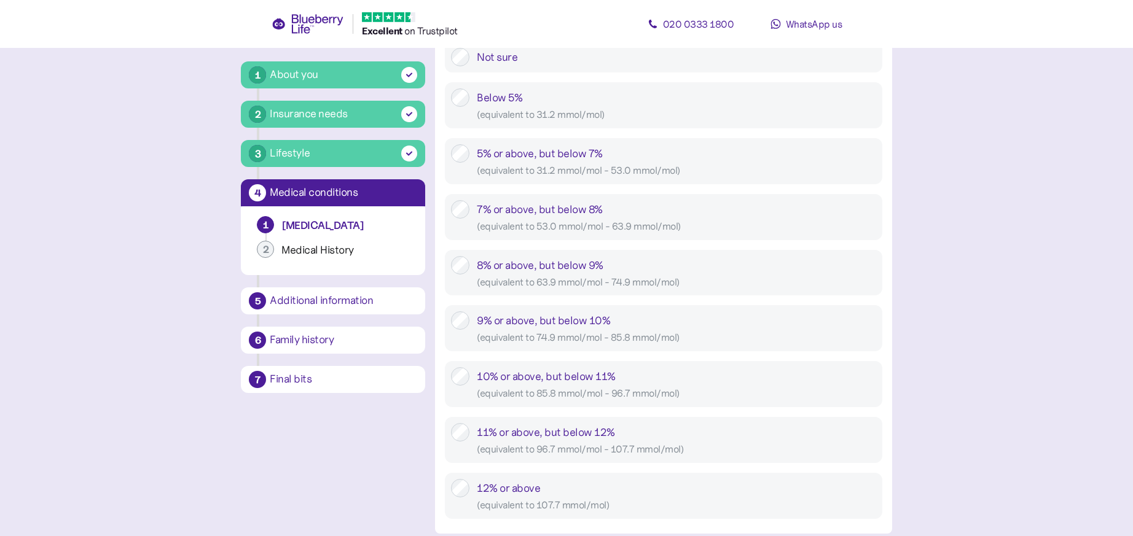
click at [556, 210] on div "7% or above, but below 8% ( equivalent to 53.0 mmol/mol - 63.9 mmol/mol )" at bounding box center [676, 217] width 399 height 34
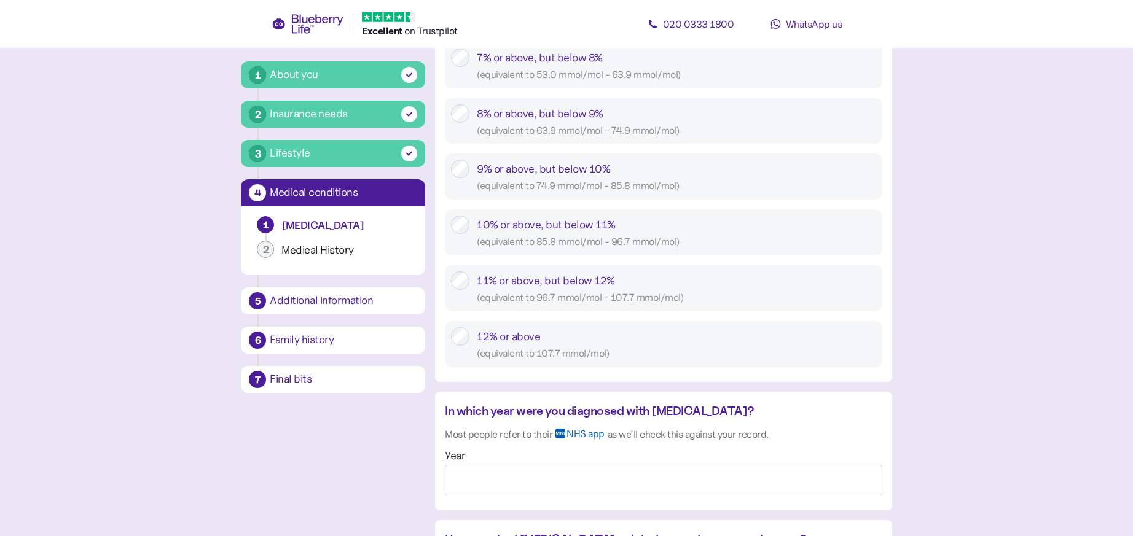
scroll to position [882, 0]
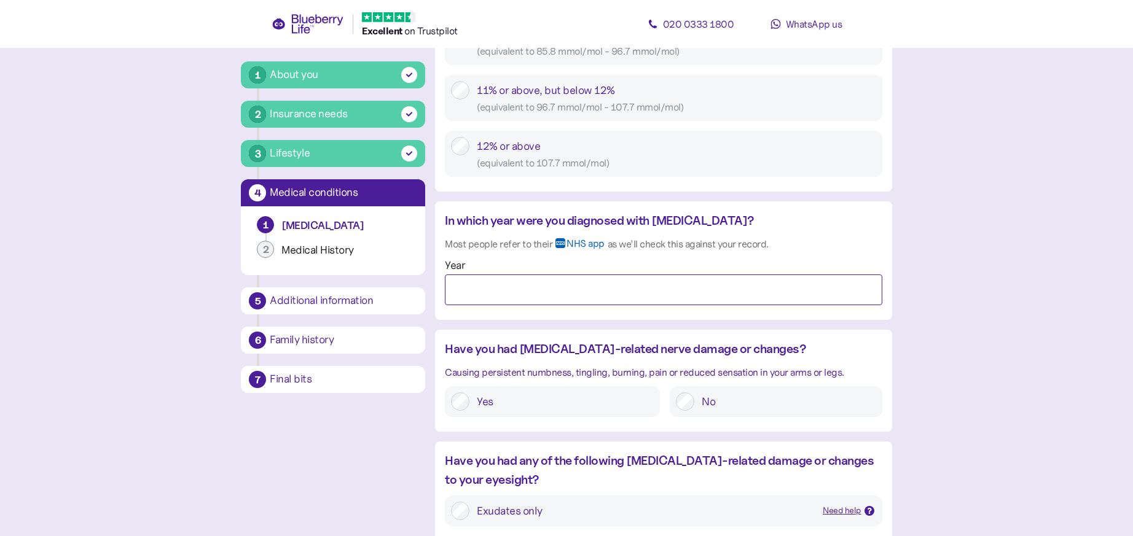
click at [589, 296] on input "Year" at bounding box center [663, 290] width 437 height 31
type input "****"
click at [701, 403] on label "No" at bounding box center [784, 402] width 181 height 18
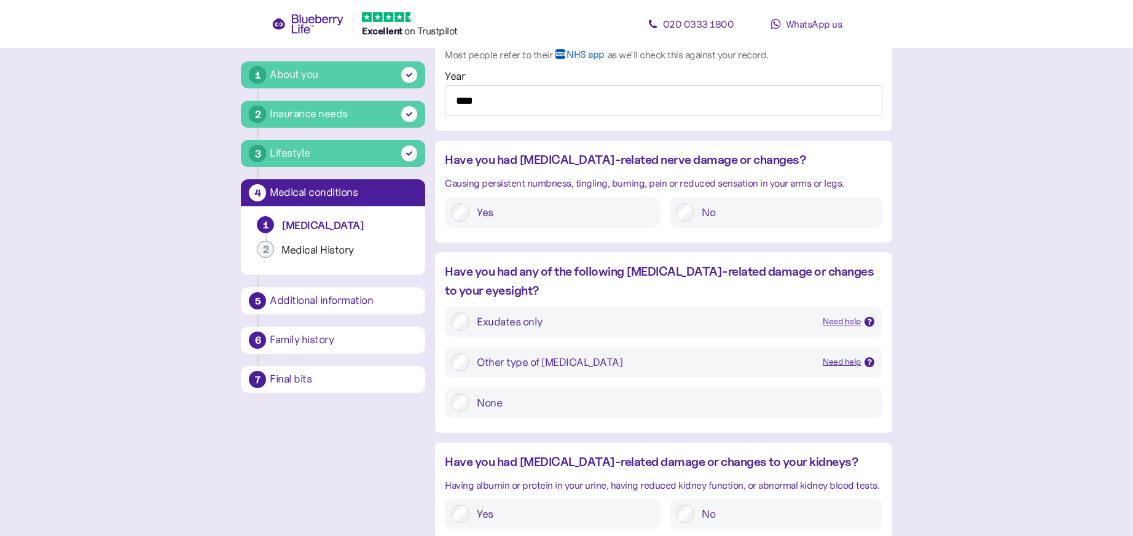
scroll to position [1082, 0]
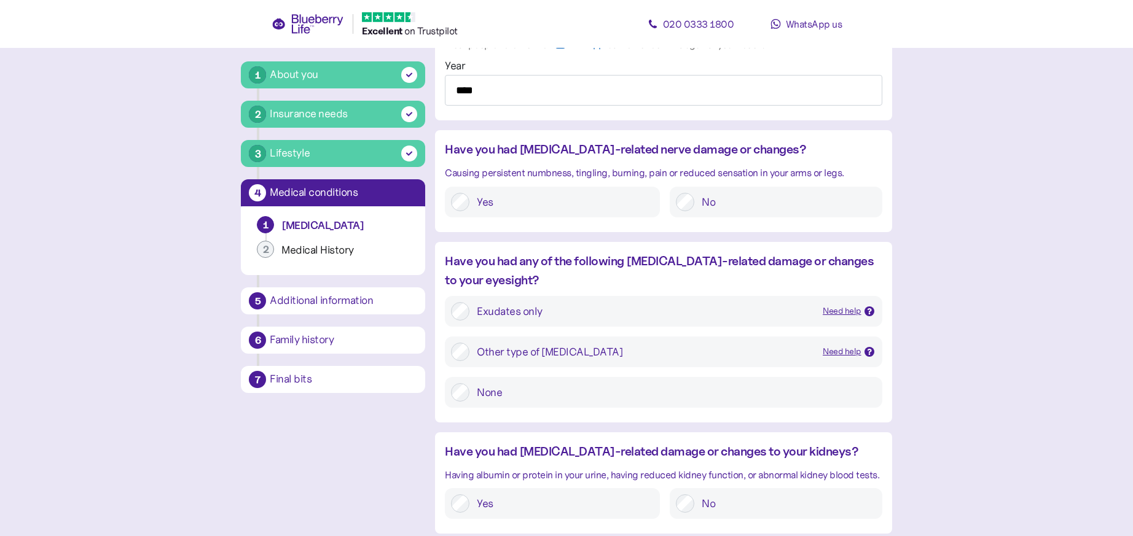
click at [526, 390] on label "None" at bounding box center [673, 392] width 406 height 18
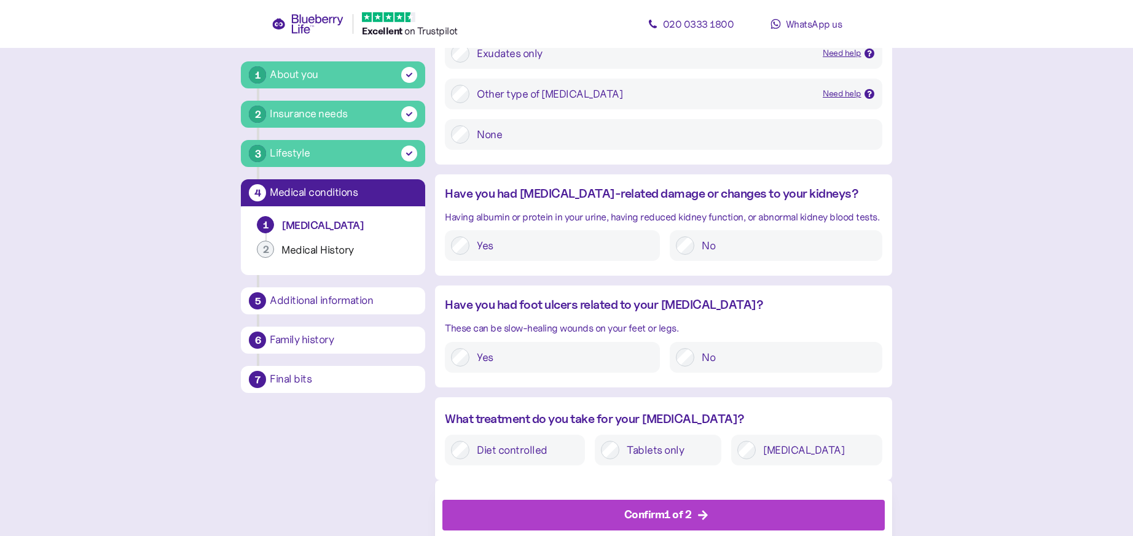
scroll to position [1371, 0]
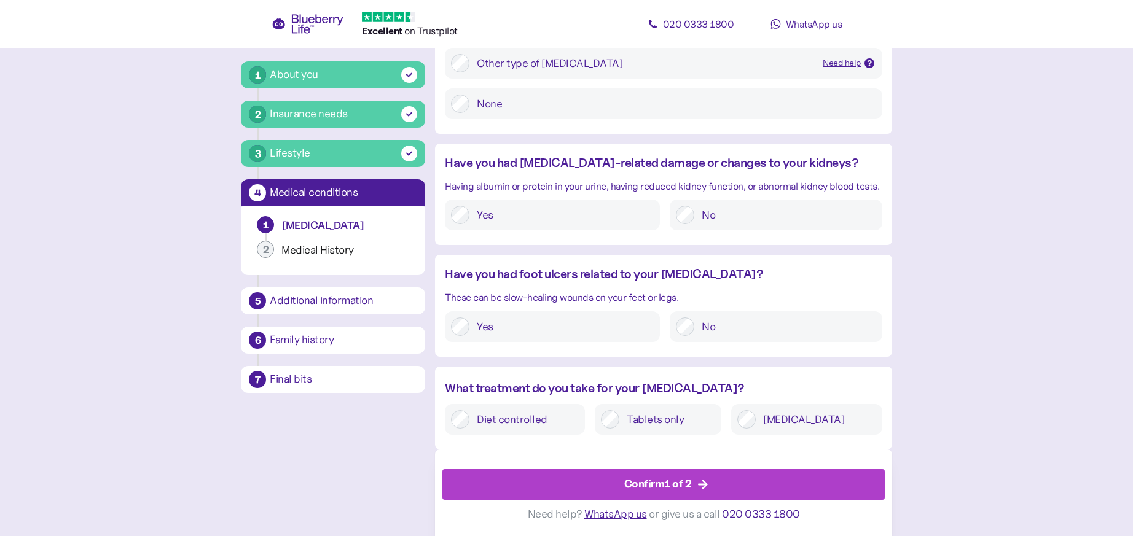
click at [669, 418] on label "Tablets only" at bounding box center [667, 420] width 96 height 18
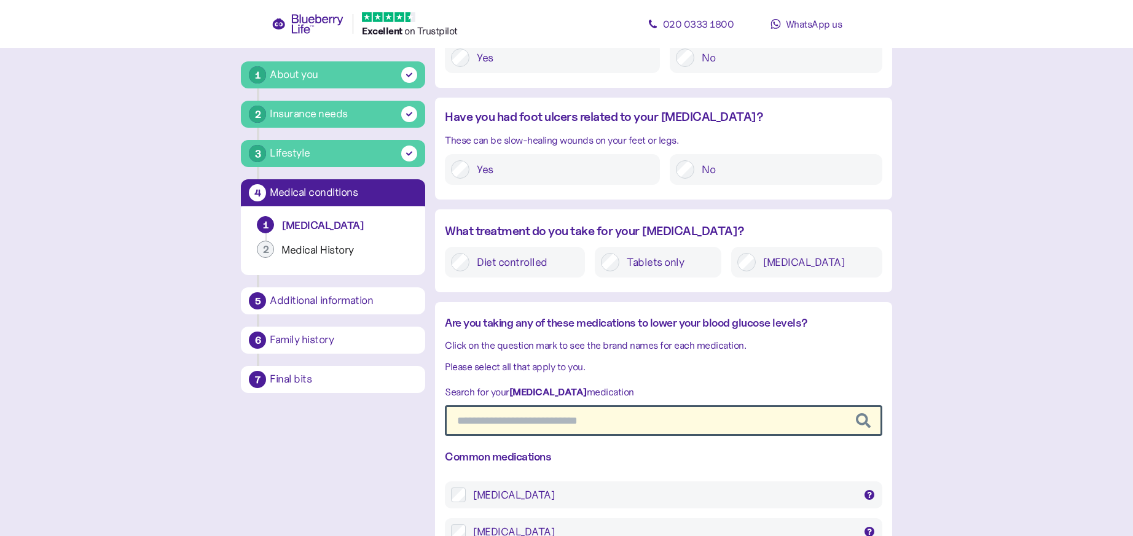
scroll to position [1539, 0]
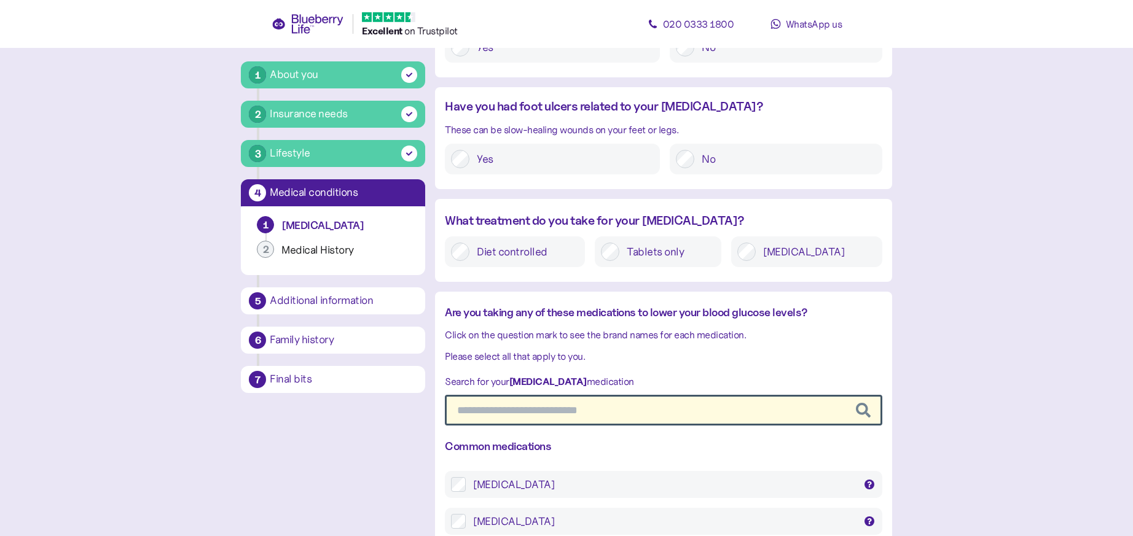
click at [642, 404] on input "text" at bounding box center [663, 410] width 437 height 31
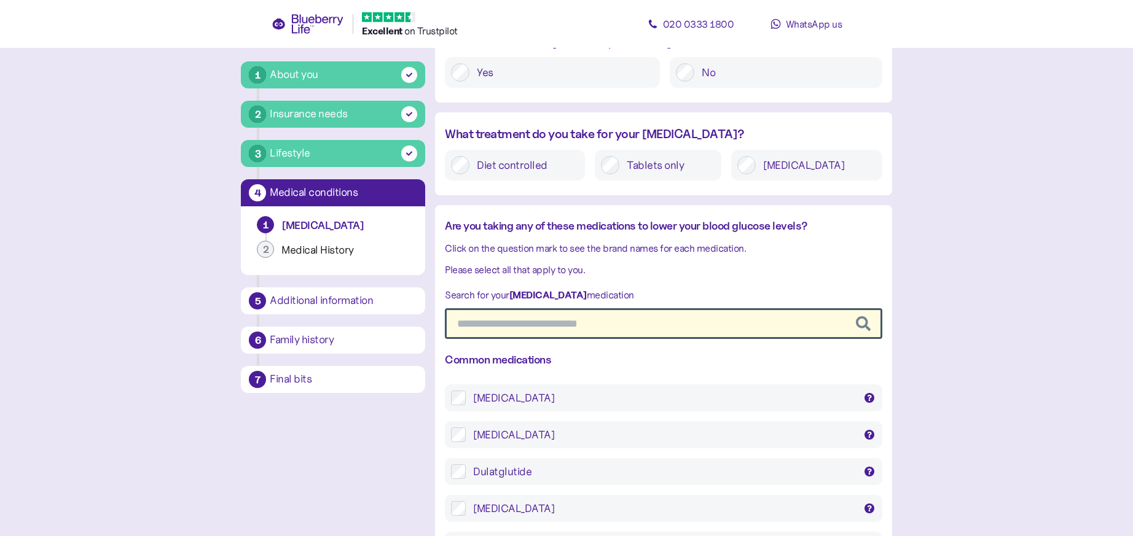
scroll to position [1613, 0]
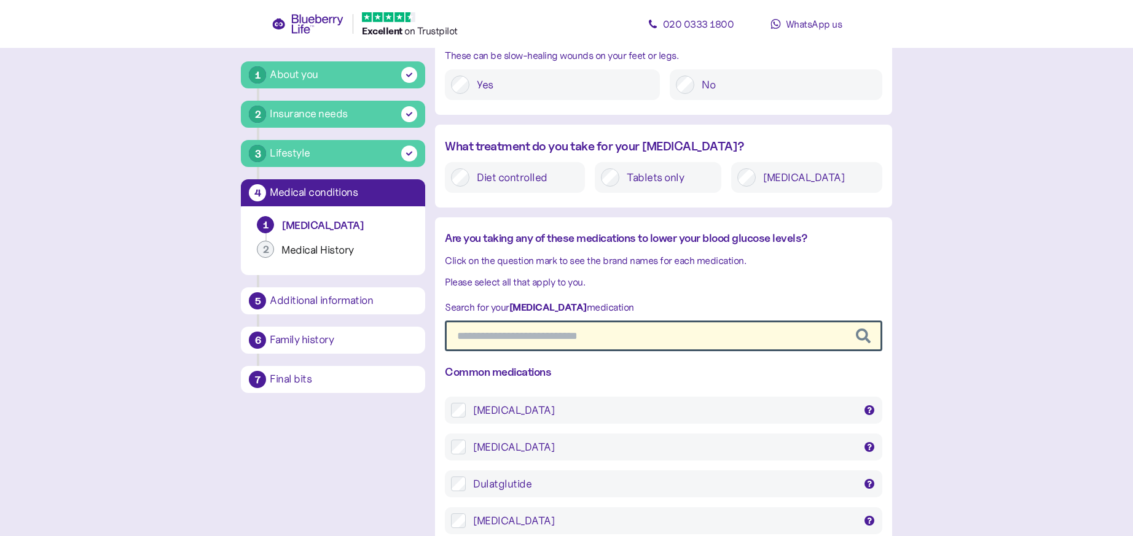
click at [610, 332] on input "text" at bounding box center [663, 336] width 437 height 31
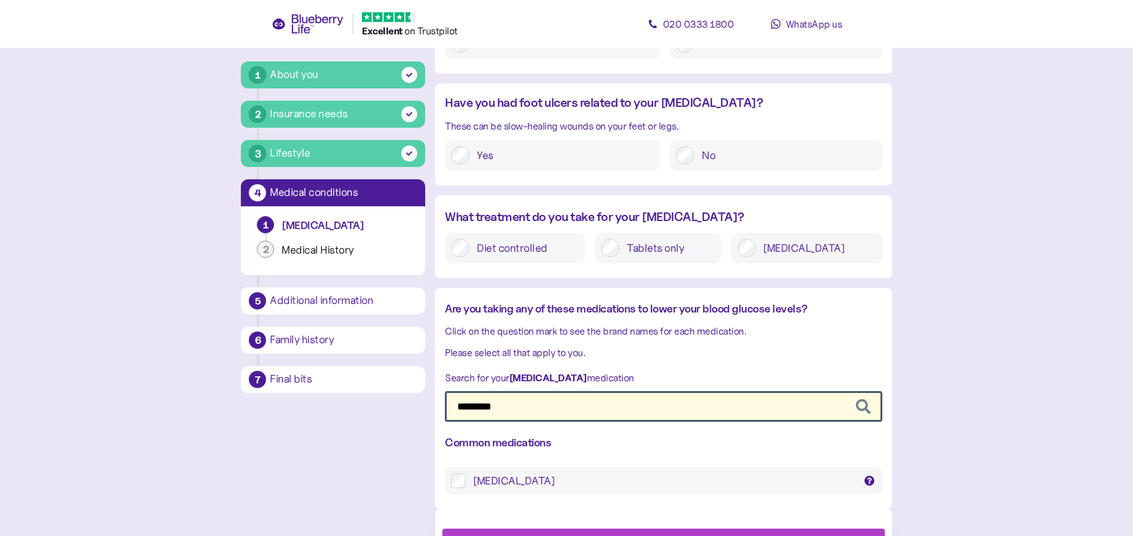
scroll to position [1603, 0]
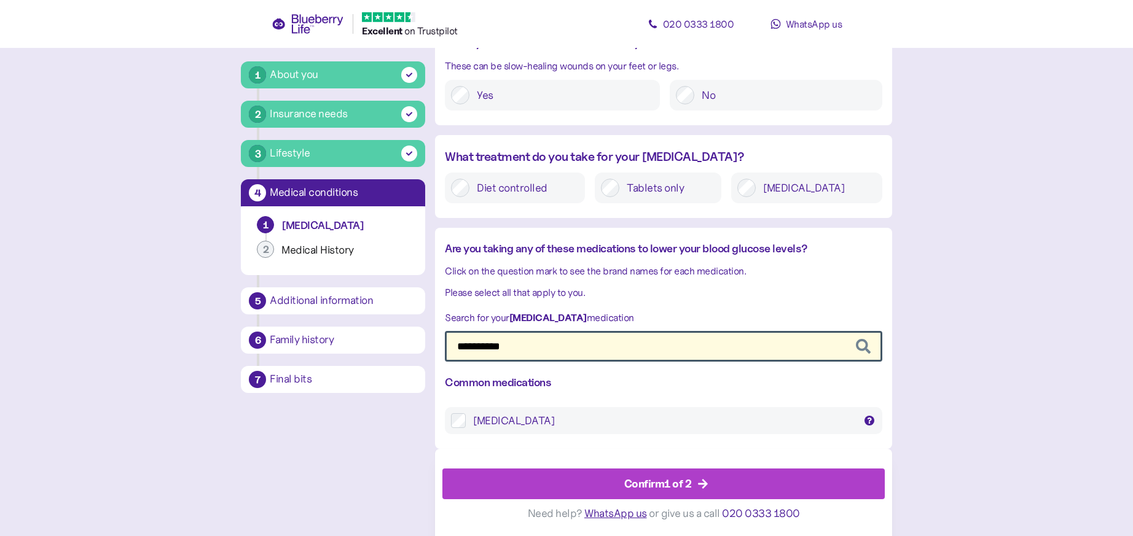
type input "**********"
click at [640, 426] on div "[MEDICAL_DATA]" at bounding box center [663, 421] width 381 height 15
click at [725, 482] on div "Confirm 1 of 2" at bounding box center [666, 484] width 414 height 29
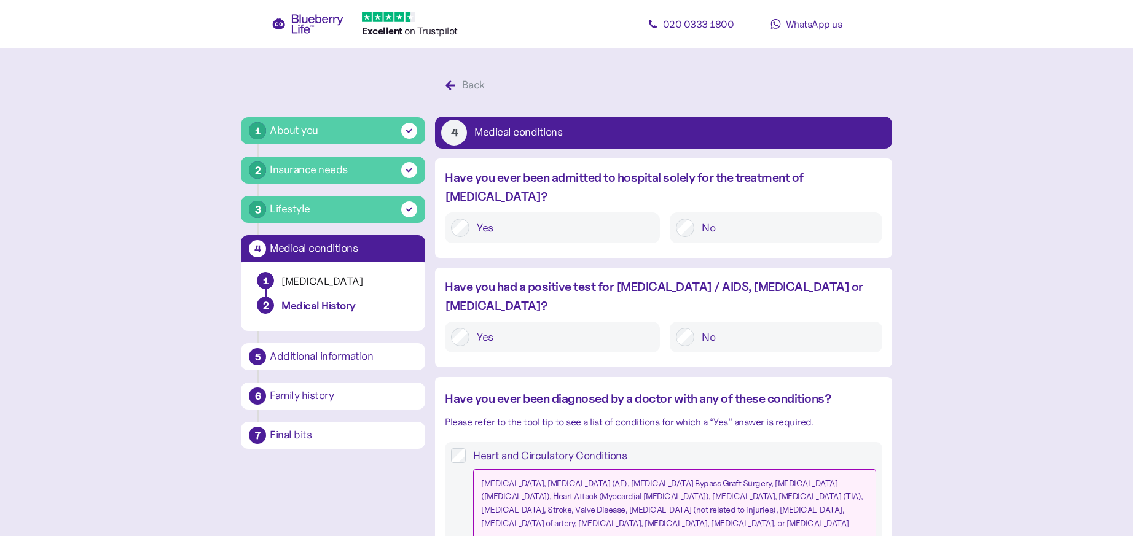
drag, startPoint x: 698, startPoint y: 208, endPoint x: 701, endPoint y: 224, distance: 16.9
click at [698, 219] on label "No" at bounding box center [784, 228] width 181 height 18
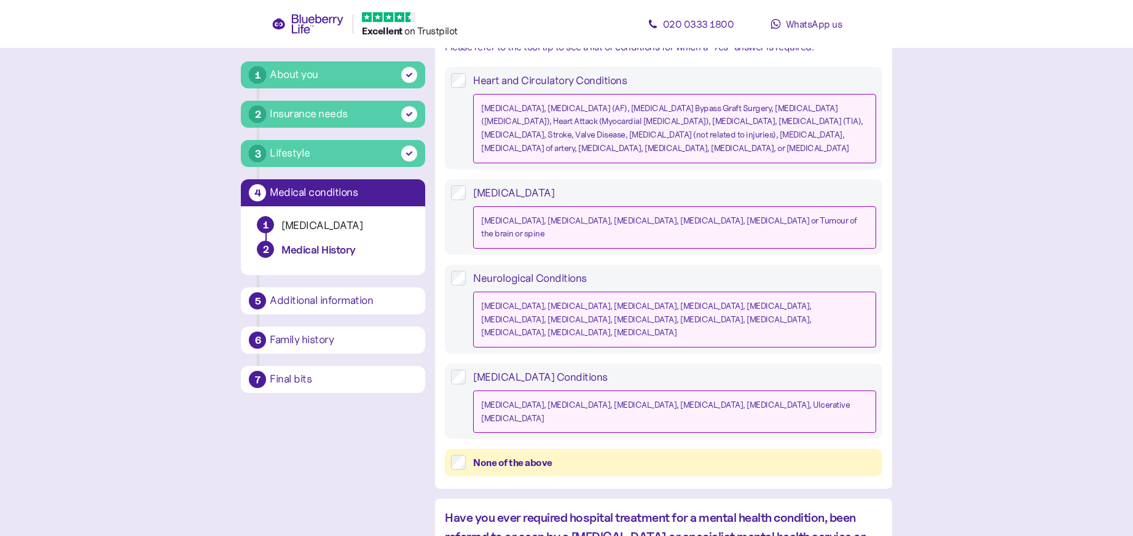
scroll to position [379, 0]
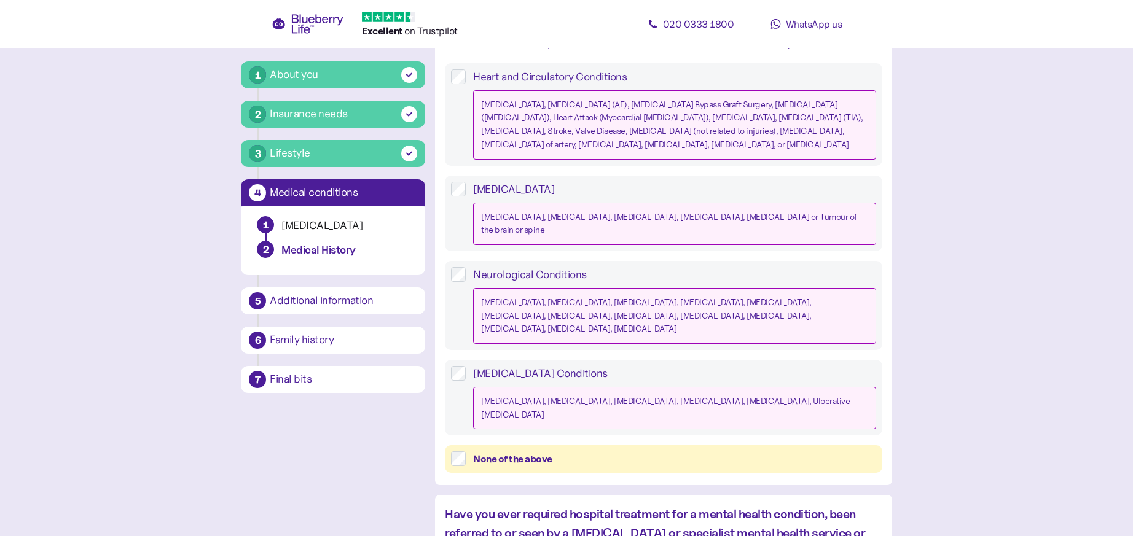
click at [511, 452] on div "None of the above" at bounding box center [674, 459] width 403 height 15
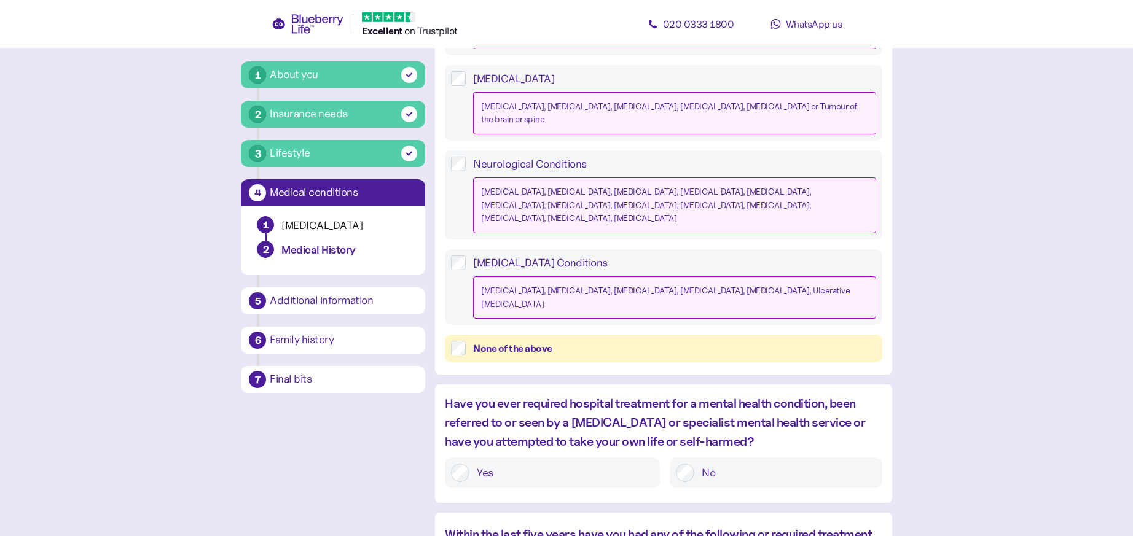
scroll to position [551, 0]
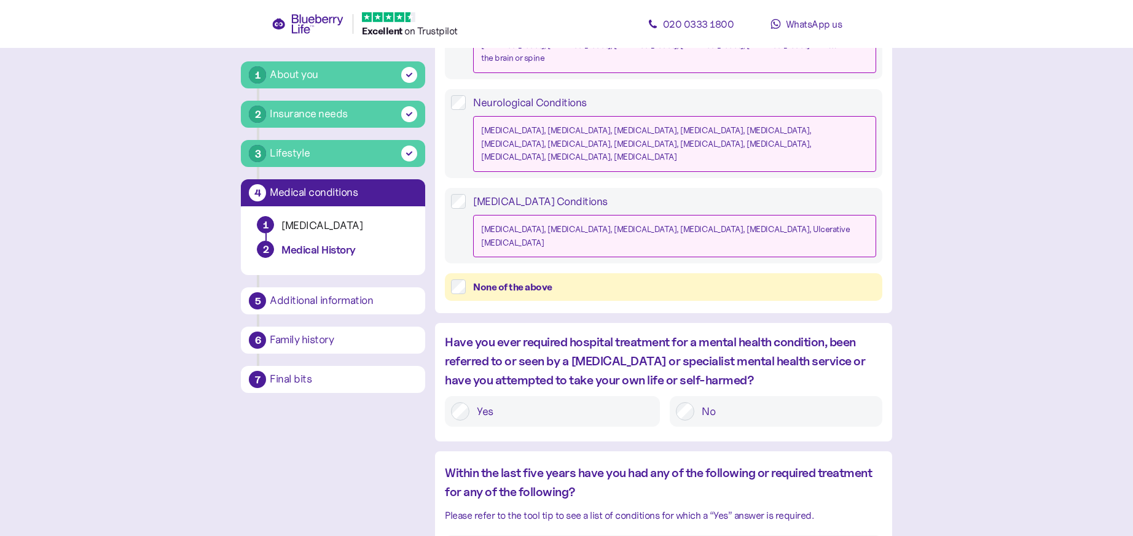
click at [729, 403] on label "No" at bounding box center [784, 412] width 181 height 18
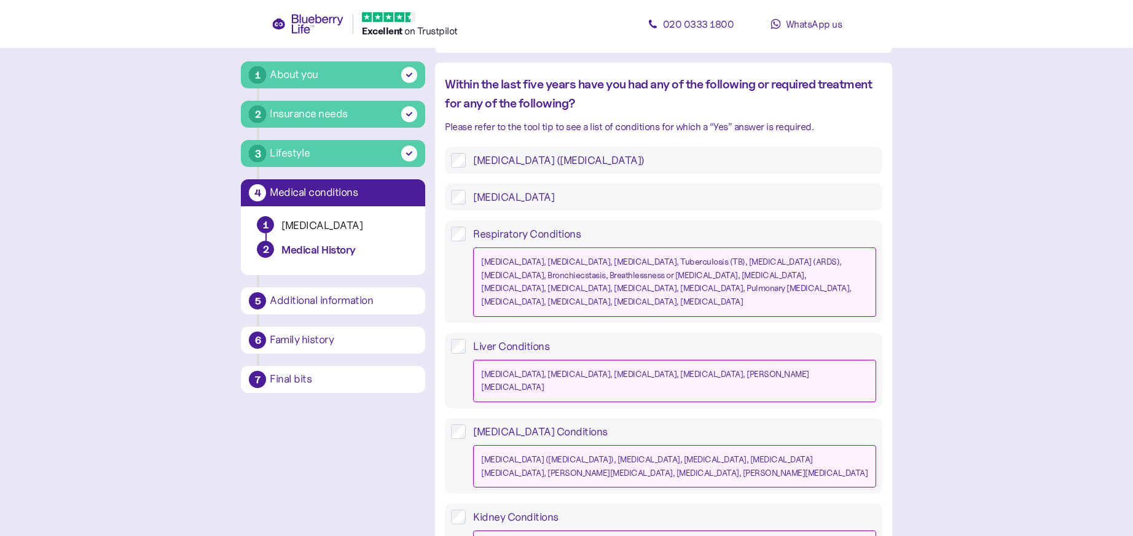
scroll to position [1131, 0]
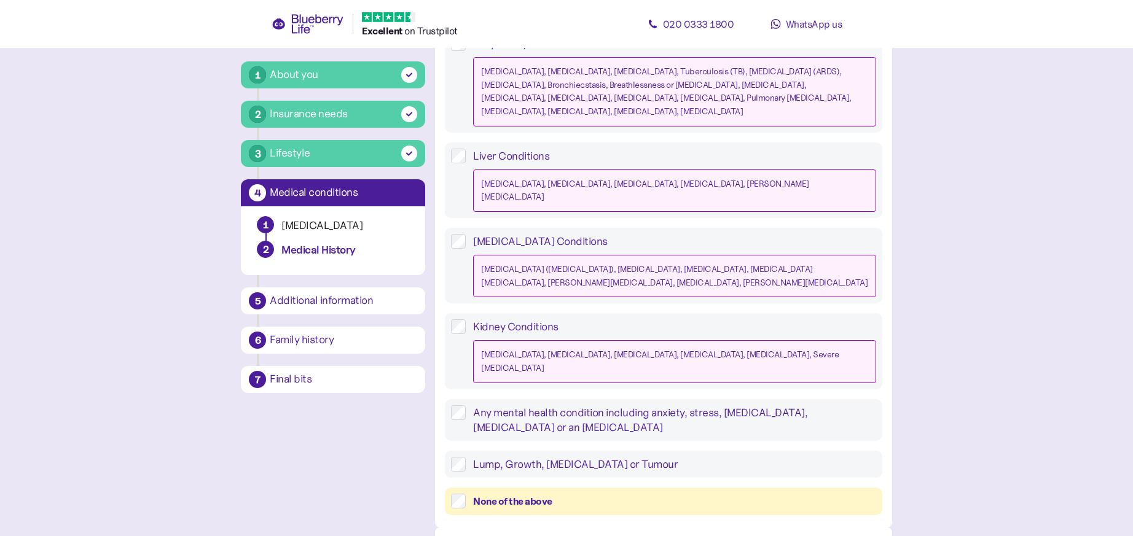
click at [592, 488] on div "None of the above" at bounding box center [663, 502] width 437 height 28
click at [600, 494] on div "None of the above" at bounding box center [674, 501] width 403 height 15
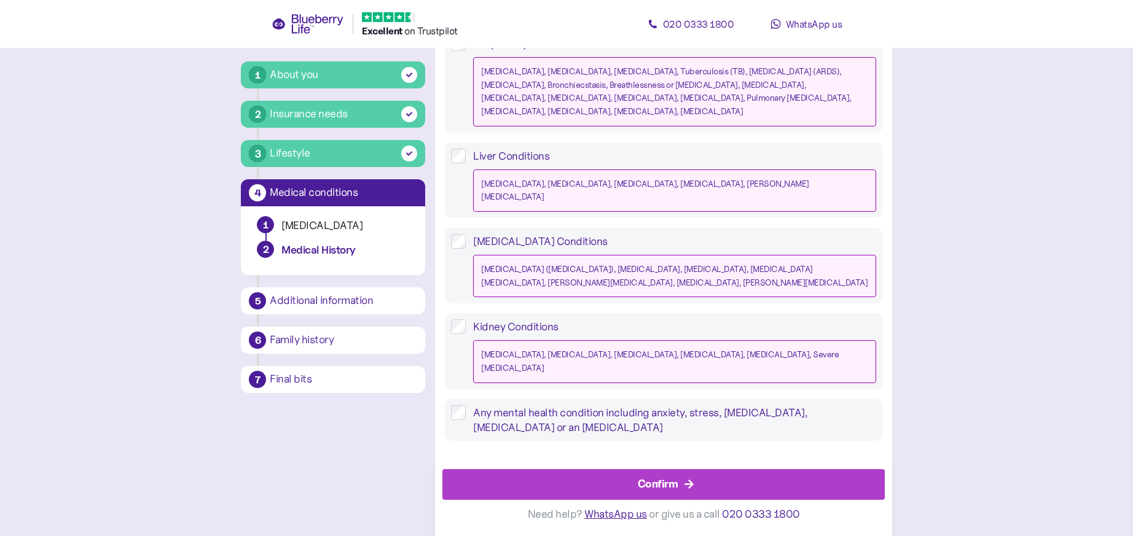
click at [658, 478] on div "Confirm" at bounding box center [658, 484] width 41 height 17
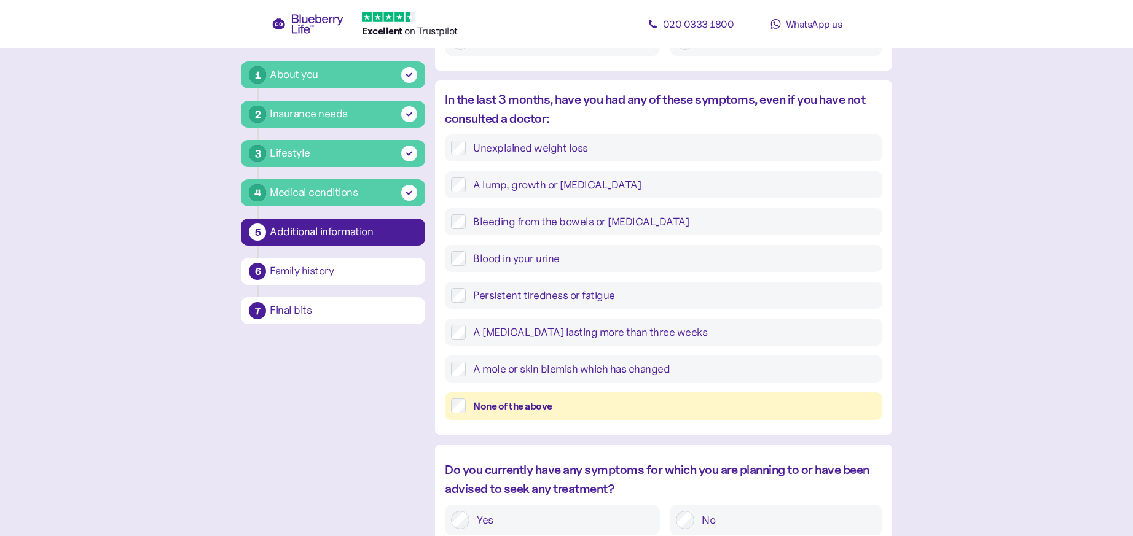
scroll to position [381, 0]
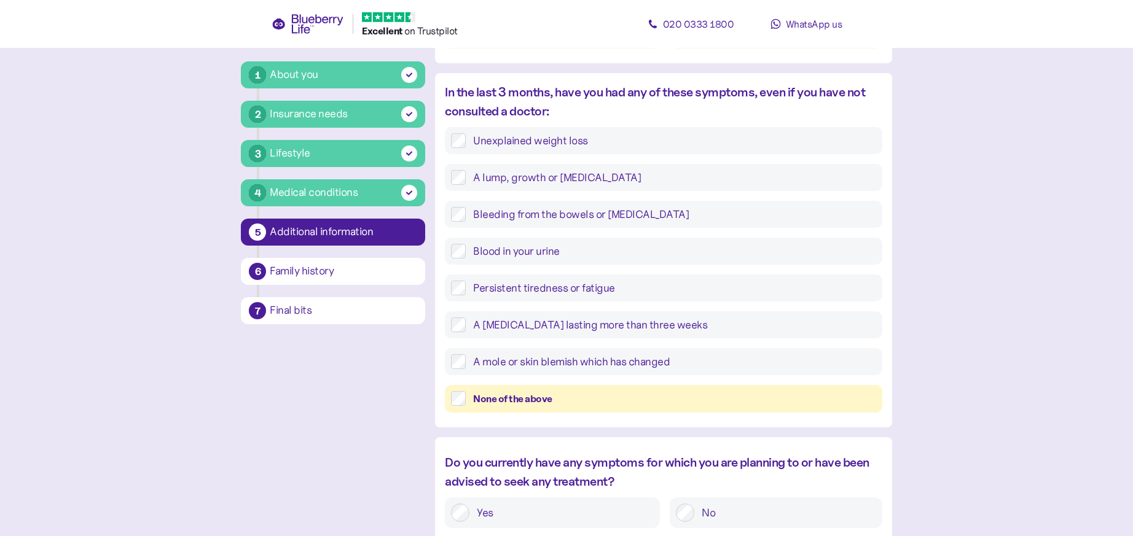
click at [696, 403] on div "None of the above" at bounding box center [674, 398] width 403 height 15
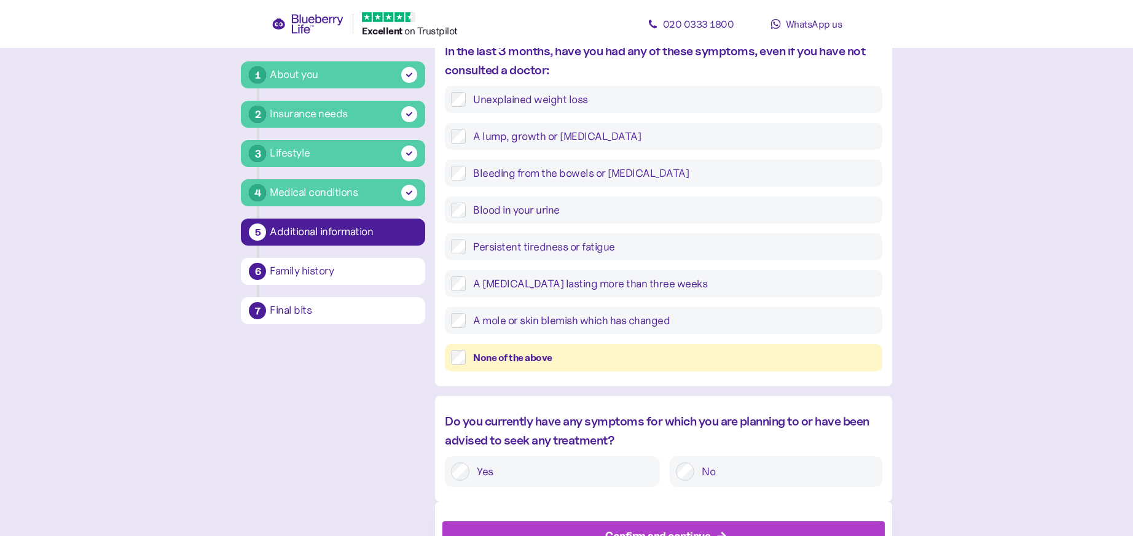
scroll to position [474, 0]
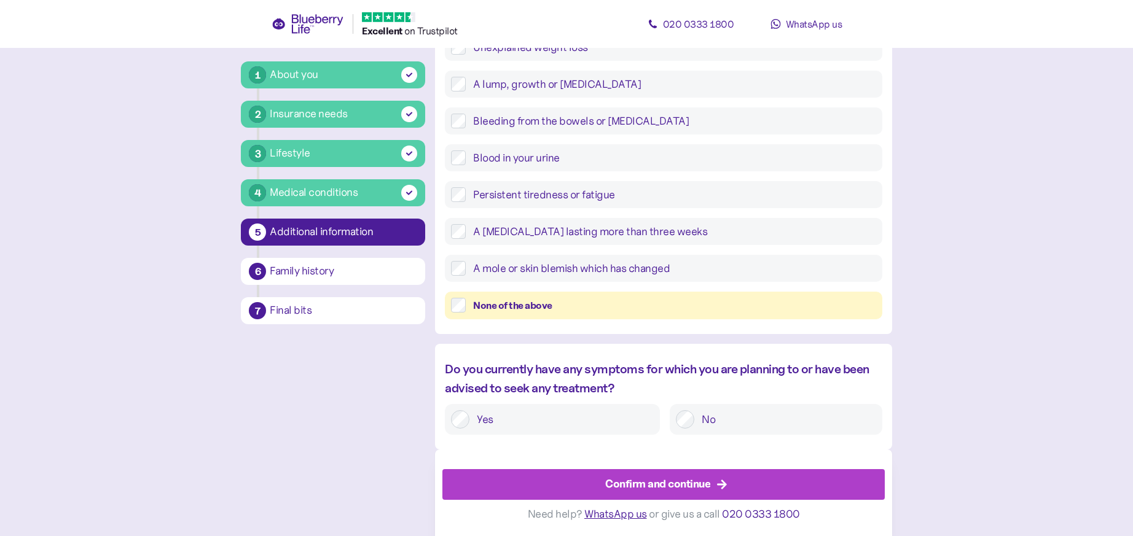
click at [697, 420] on label "No" at bounding box center [784, 420] width 181 height 18
click at [725, 481] on icon "button" at bounding box center [722, 484] width 11 height 11
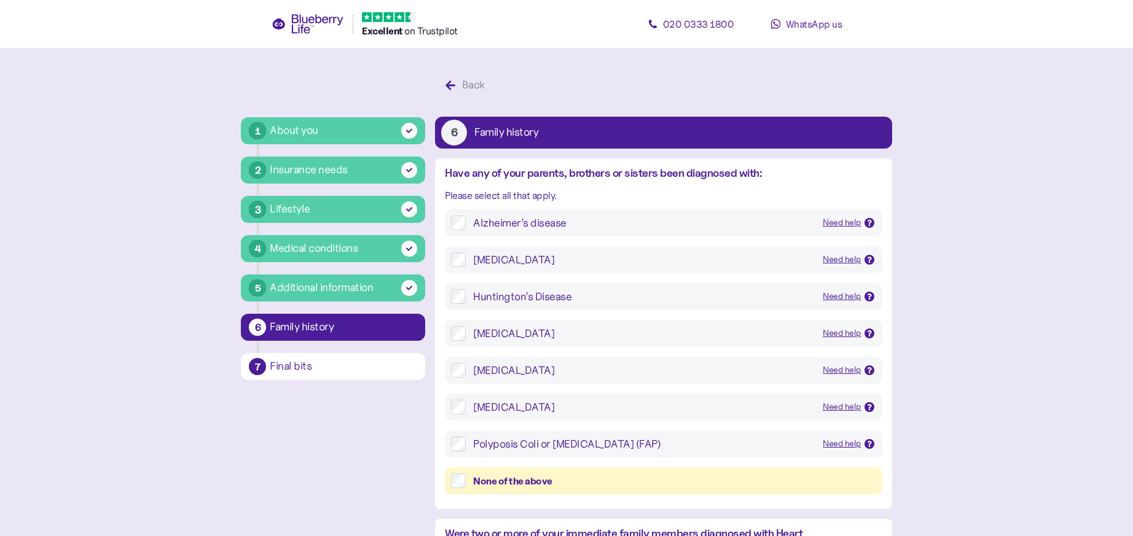
click at [561, 485] on div "None of the above" at bounding box center [674, 481] width 403 height 15
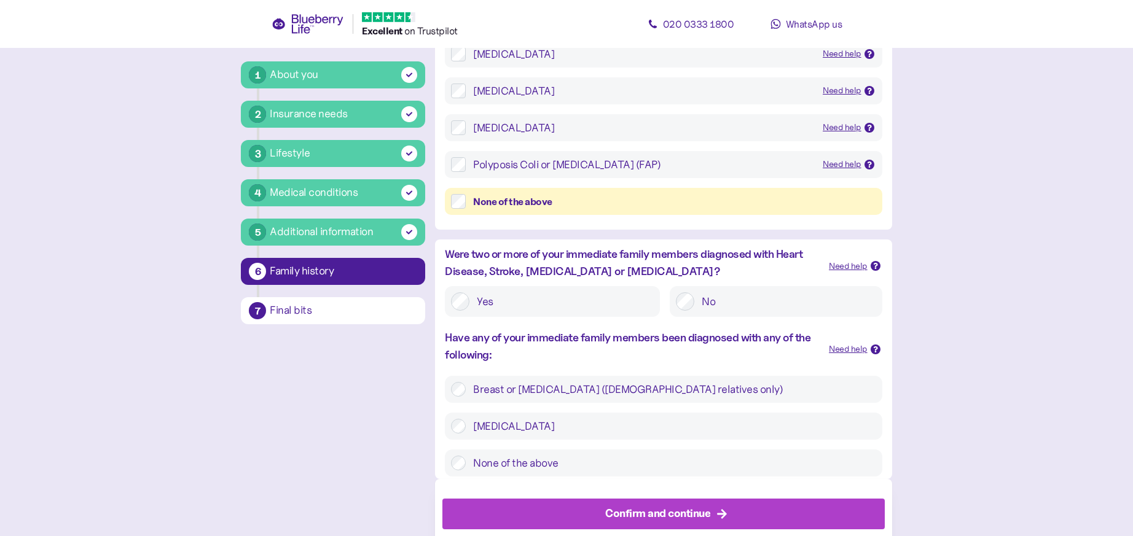
scroll to position [291, 0]
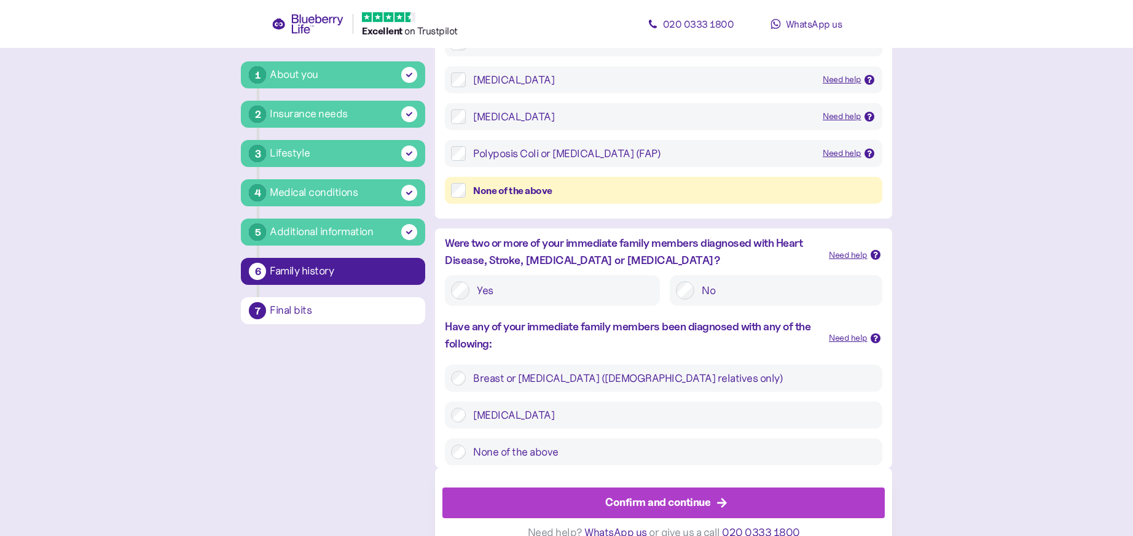
click at [637, 457] on label "None of the above" at bounding box center [671, 452] width 410 height 15
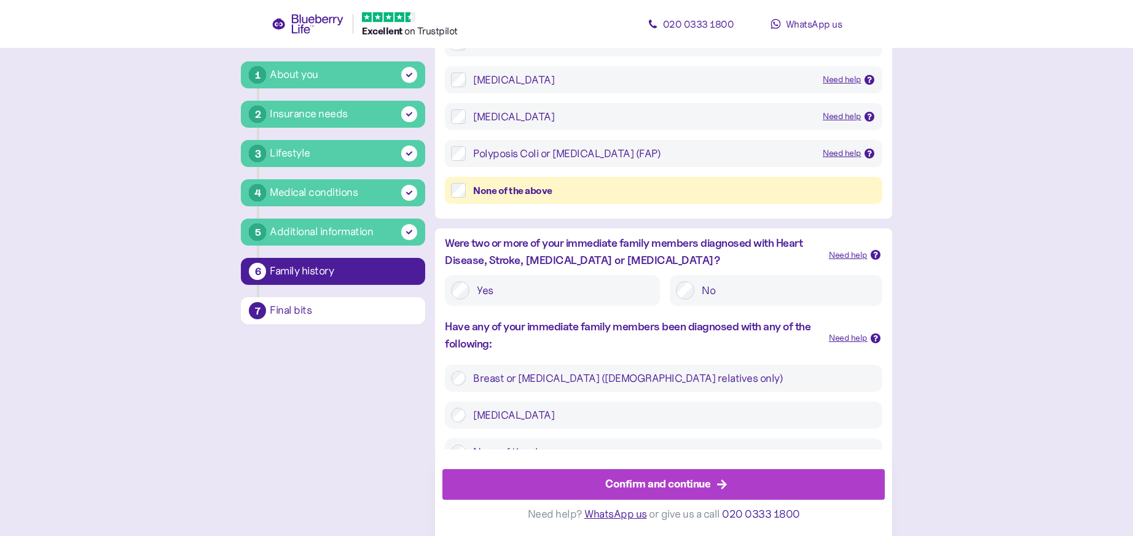
click at [656, 491] on div "Confirm and continue" at bounding box center [657, 484] width 105 height 17
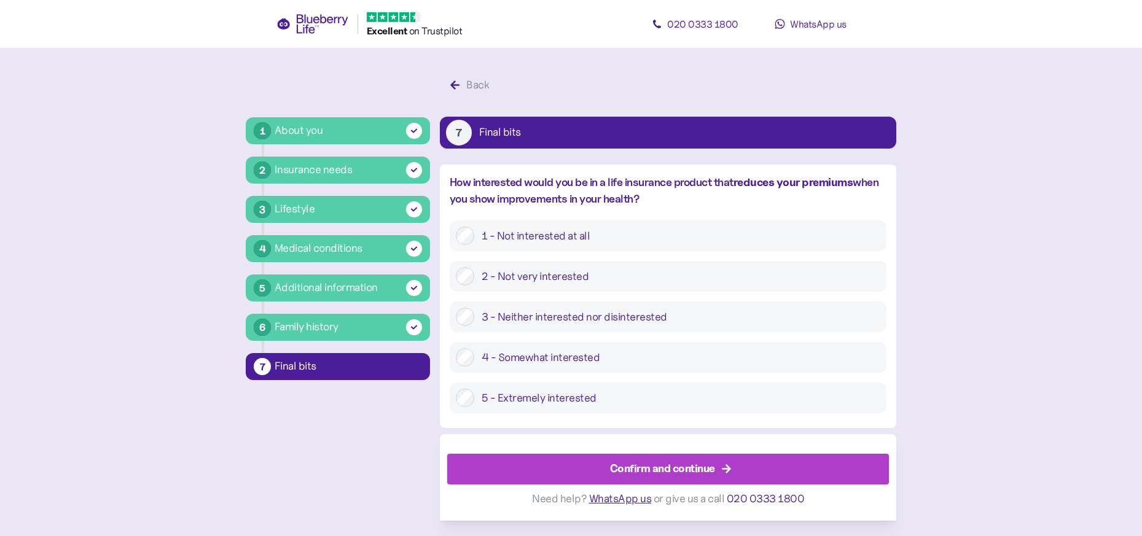
click at [574, 275] on label "2 - Not very interested" at bounding box center [677, 276] width 406 height 18
click at [675, 463] on div "Confirm and continue" at bounding box center [662, 469] width 105 height 17
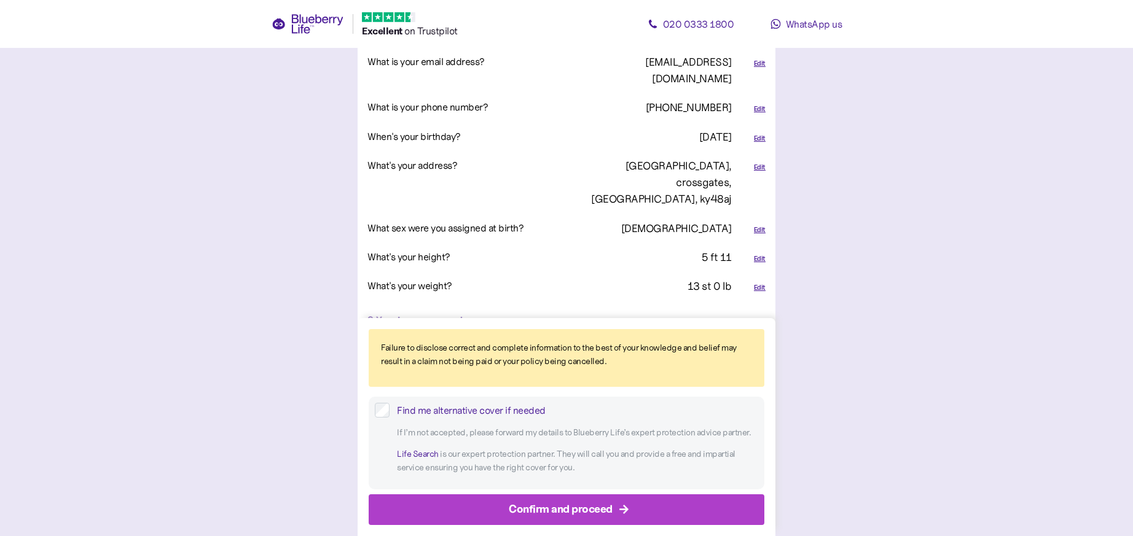
scroll to position [527, 0]
click at [601, 505] on div "Confirm and proceed" at bounding box center [561, 509] width 104 height 17
